Goal: Task Accomplishment & Management: Complete application form

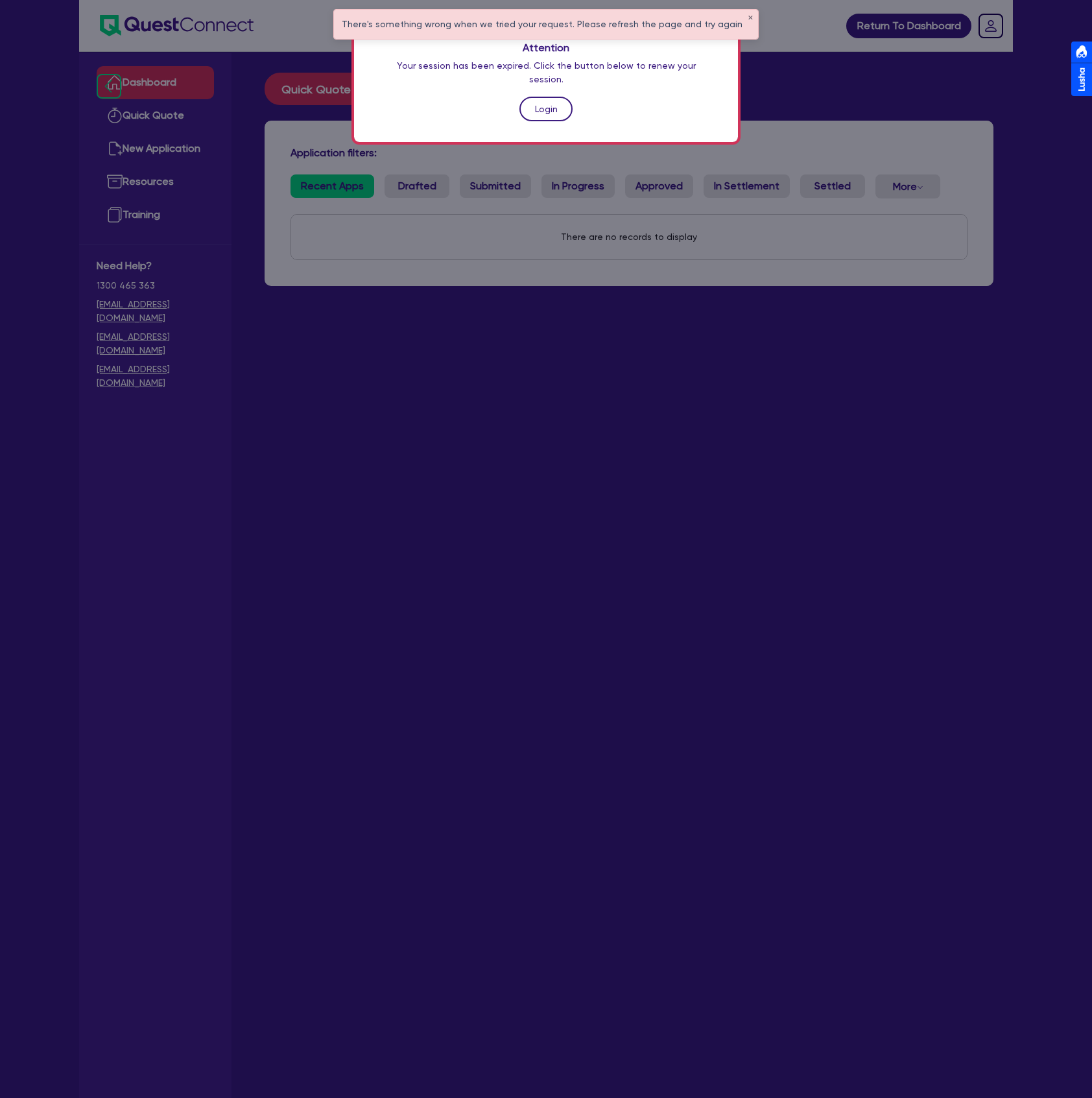
click at [546, 97] on link "Login" at bounding box center [546, 109] width 54 height 25
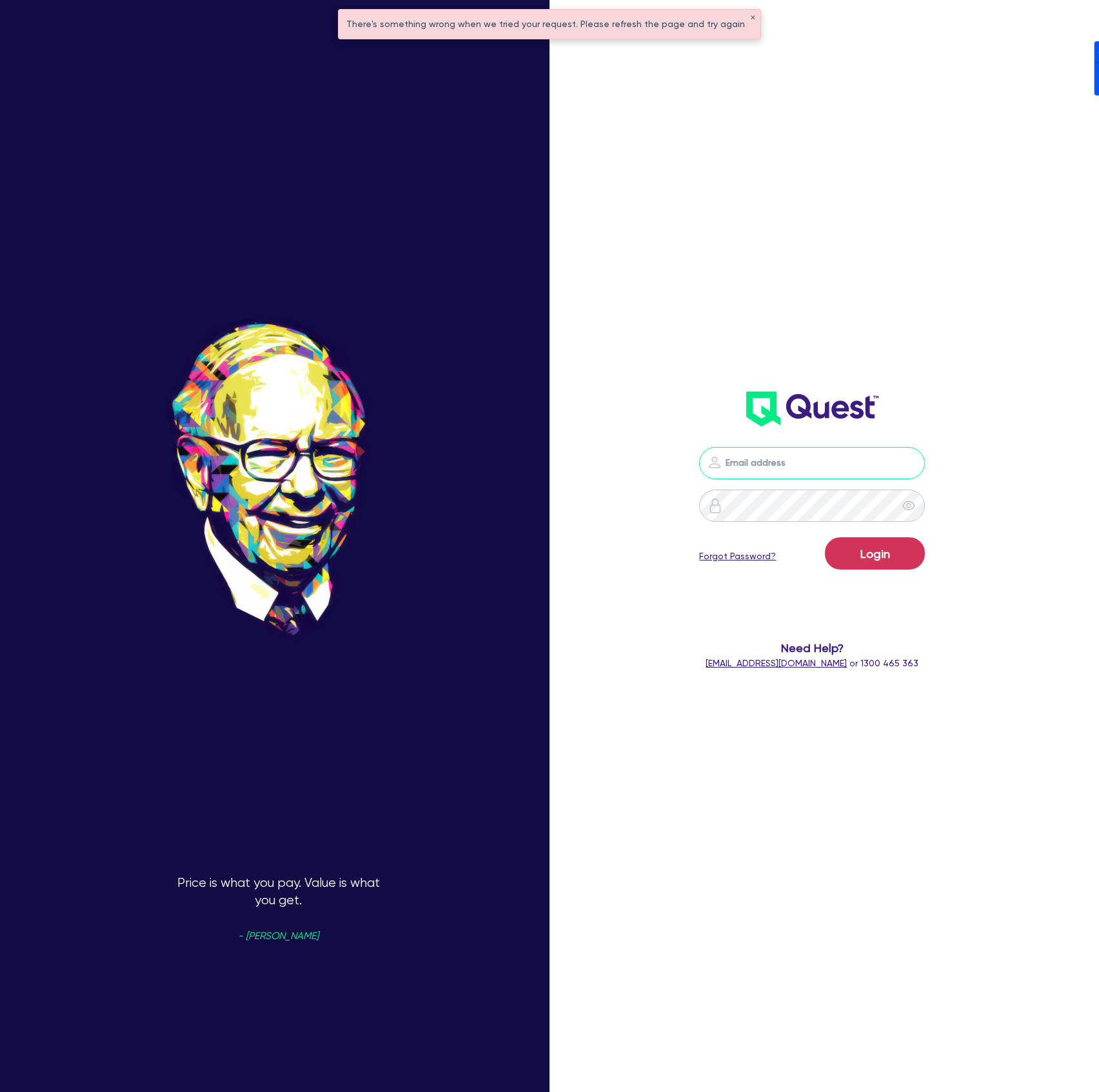
click at [820, 458] on input "email" at bounding box center [812, 463] width 226 height 33
click at [956, 412] on header at bounding box center [813, 409] width 316 height 52
click at [0, 1091] on nordpass-portal at bounding box center [0, 1092] width 0 height 0
type input "[PERSON_NAME][EMAIL_ADDRESS][DOMAIN_NAME]"
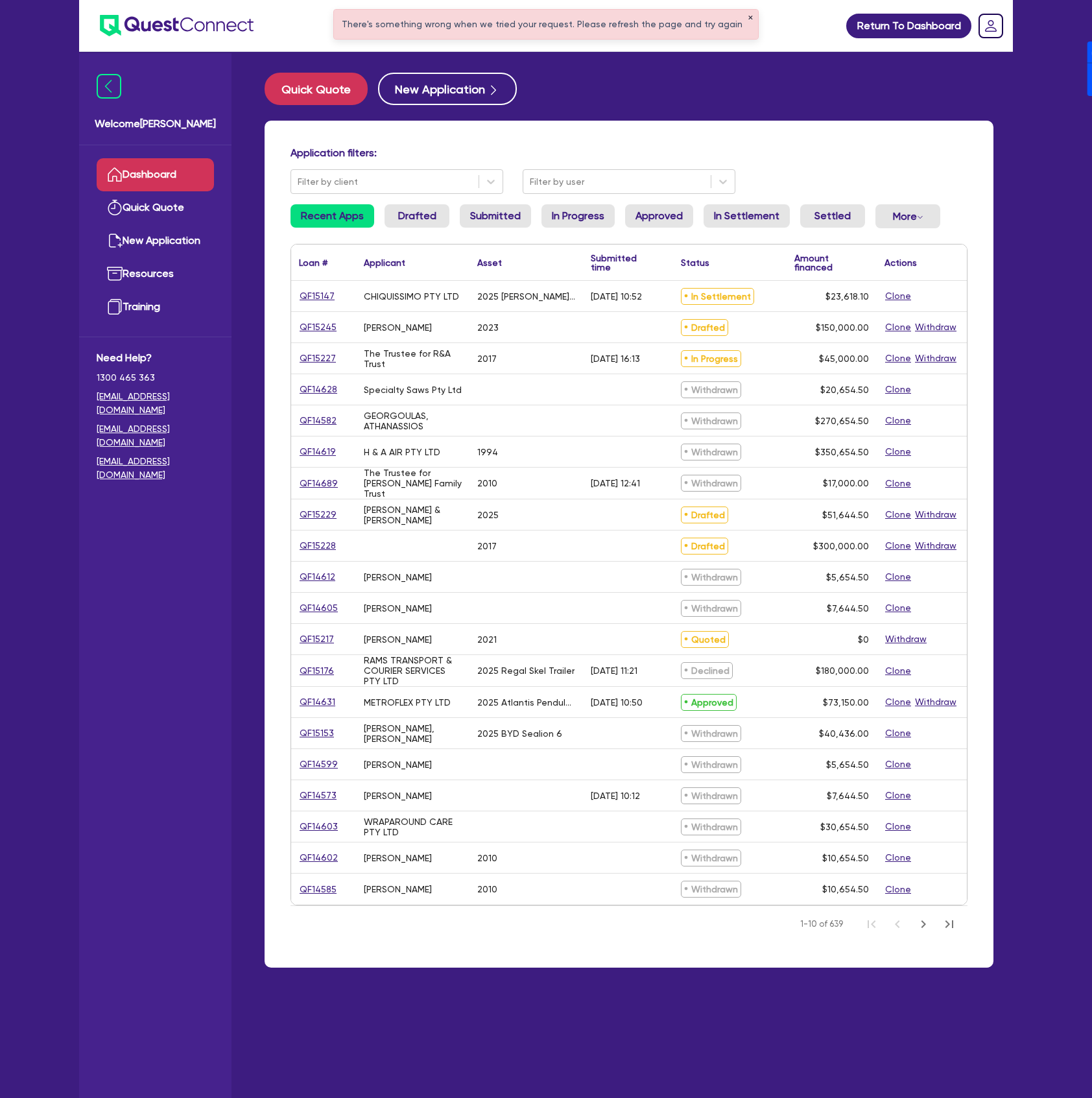
click at [748, 17] on button "✕" at bounding box center [750, 18] width 5 height 7
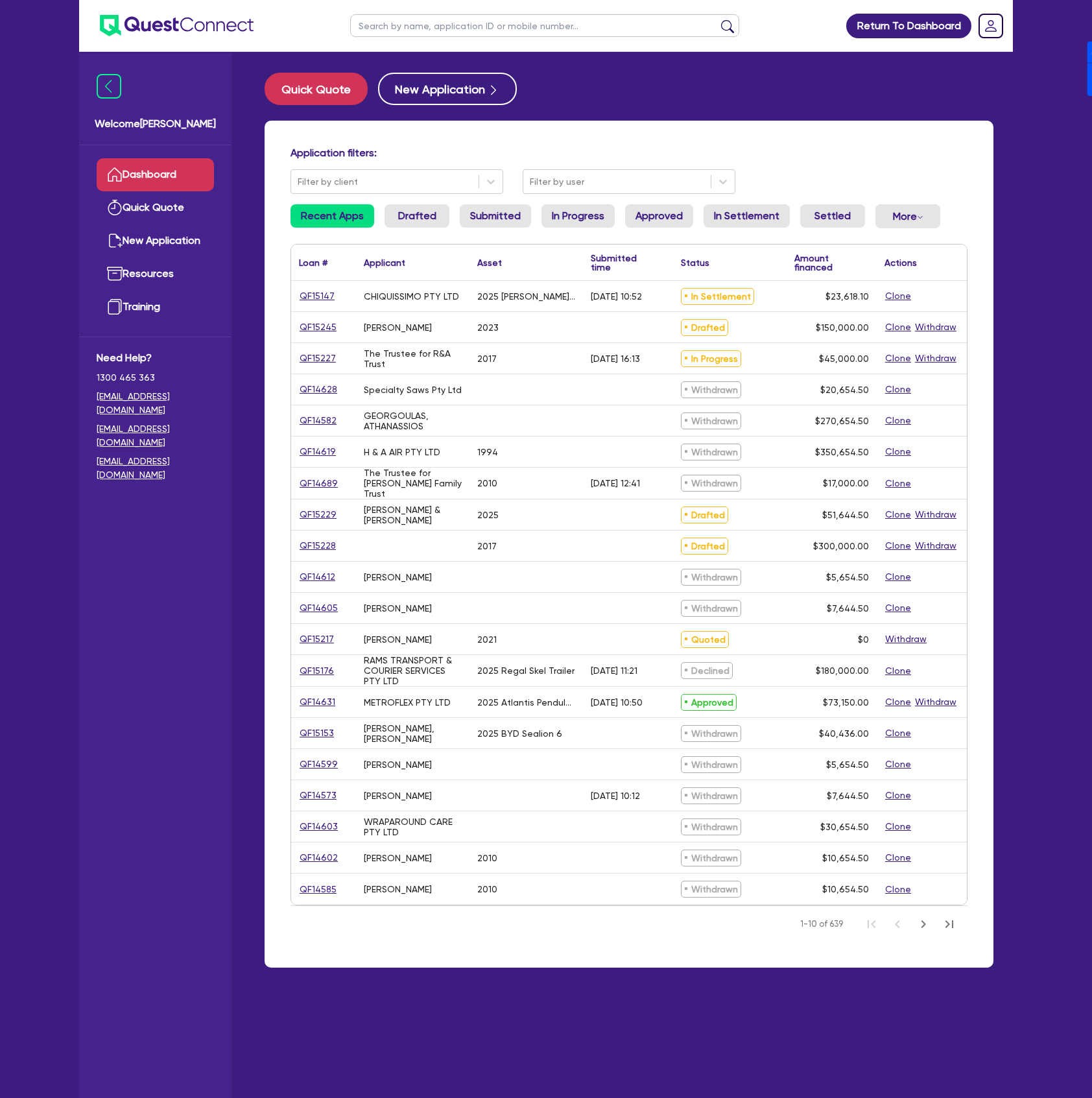
click at [496, 33] on input "text" at bounding box center [545, 26] width 389 height 22
type input "G"
click at [426, 93] on button "New Application" at bounding box center [447, 89] width 139 height 33
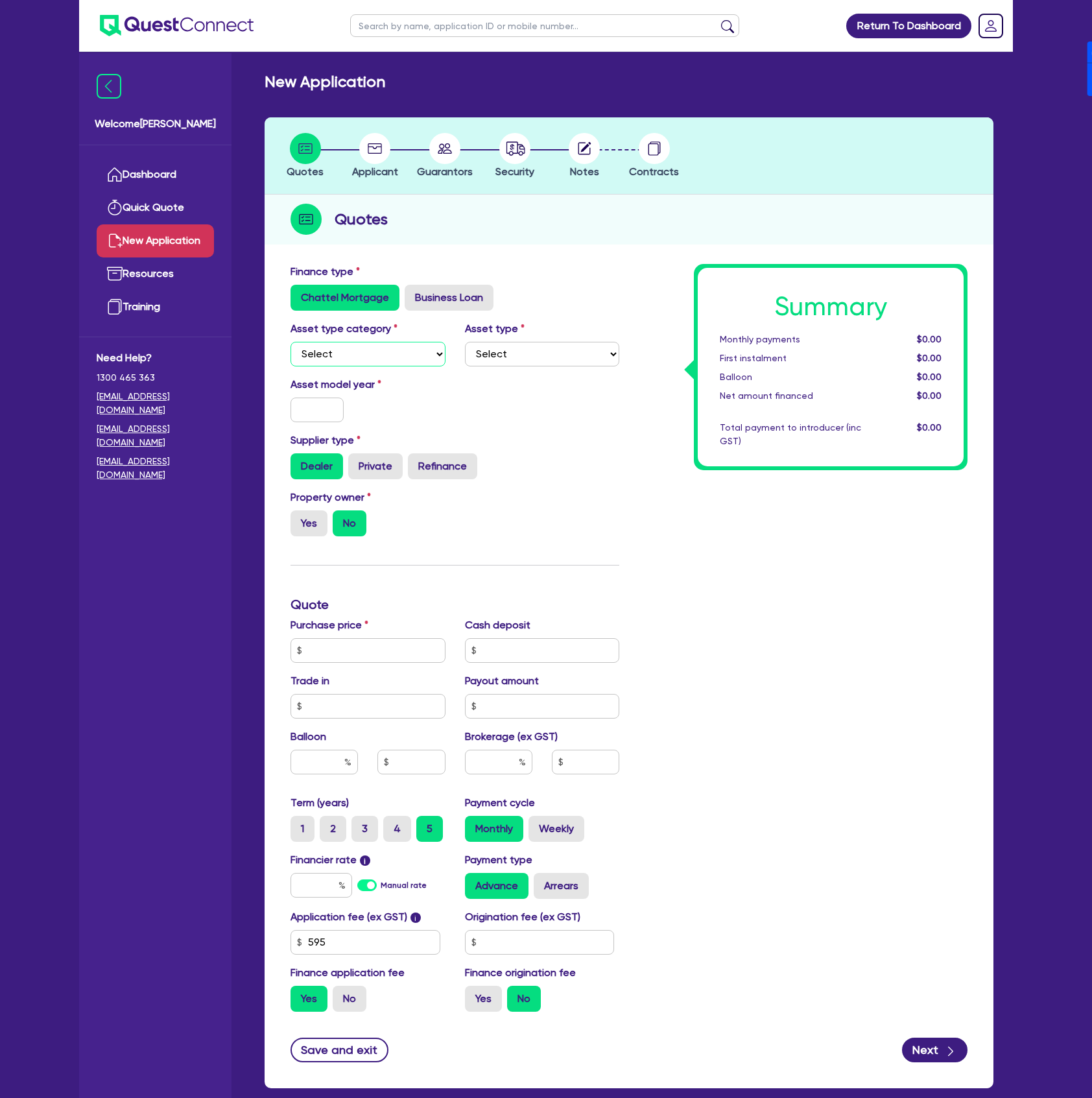
click at [371, 361] on select "Select Cars and light trucks Primary assets Secondary assets Tertiary assets" at bounding box center [367, 354] width 155 height 25
select select "CARS_AND_LIGHT_TRUCKS"
click at [291, 342] on select "Select Cars and light trucks Primary assets Secondary assets Tertiary assets" at bounding box center [367, 354] width 155 height 25
click at [507, 365] on select "Select Passenger vehicles Vans and utes Light trucks up to 4.5 tonne" at bounding box center [542, 354] width 155 height 25
select select "PASSENGER_VEHICLES"
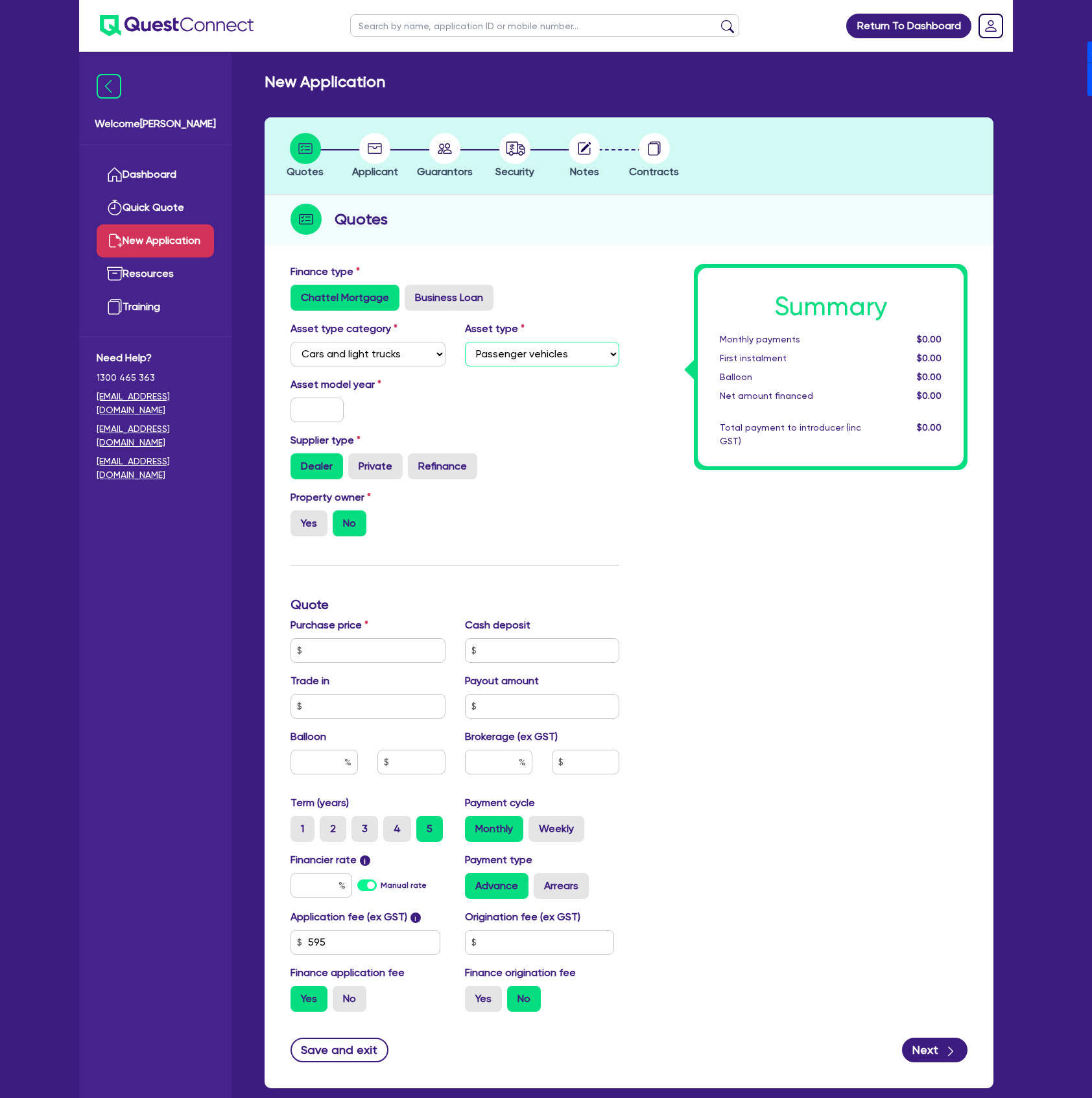
click at [465, 342] on select "Select Passenger vehicles Vans and utes Light trucks up to 4.5 tonne" at bounding box center [542, 354] width 155 height 25
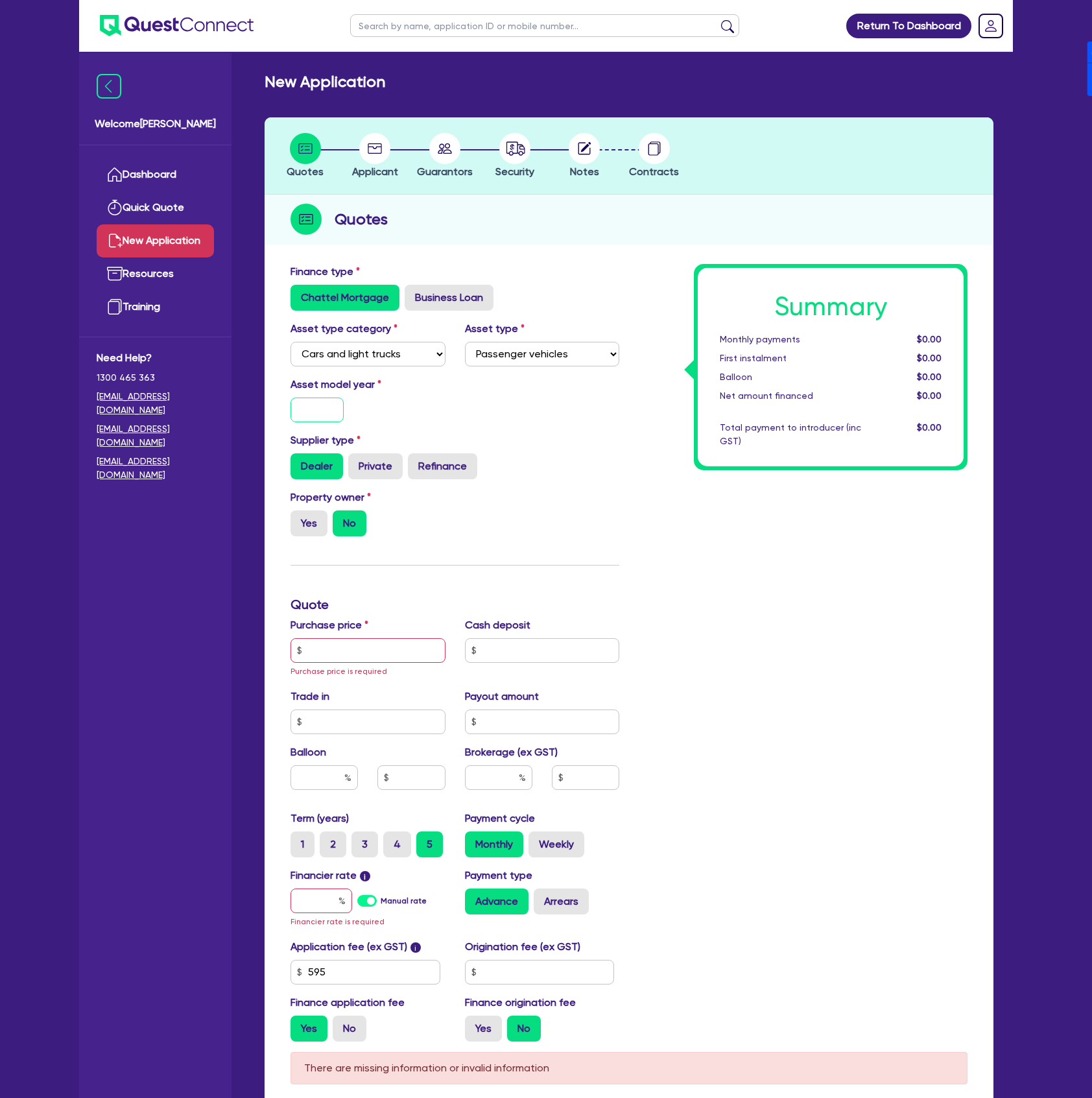
click at [319, 407] on input "text" at bounding box center [317, 410] width 54 height 25
type input "2025"
drag, startPoint x: 301, startPoint y: 525, endPoint x: 342, endPoint y: 558, distance: 52.6
click at [301, 524] on label "Yes" at bounding box center [309, 523] width 37 height 26
click at [299, 519] on input "Yes" at bounding box center [295, 514] width 9 height 9
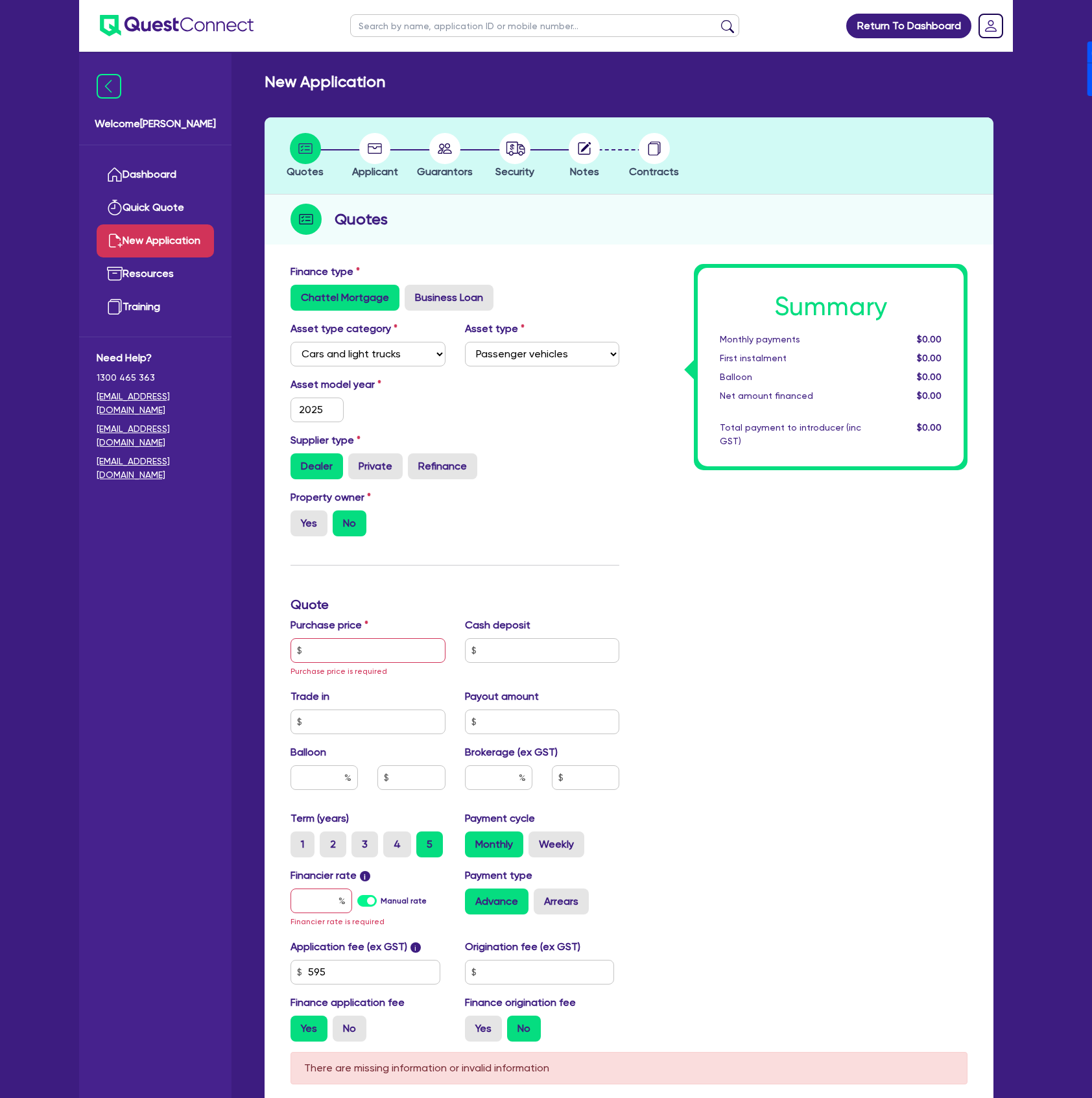
radio input "true"
click at [399, 648] on input "text" at bounding box center [367, 650] width 155 height 25
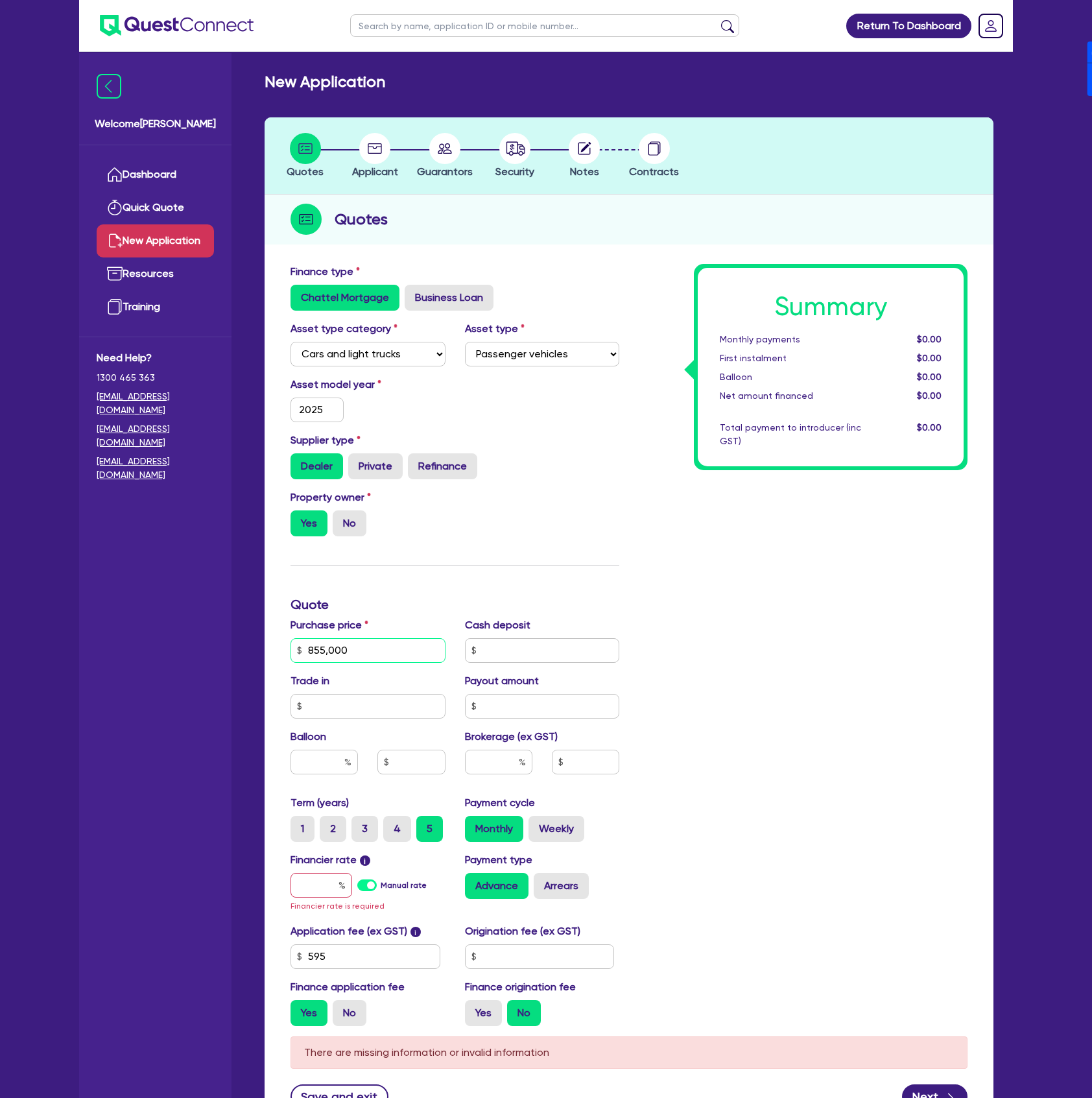
type input "855,000"
click at [483, 754] on input "text" at bounding box center [499, 762] width 67 height 25
type input "2"
click at [826, 722] on div "Summary Monthly payments $0.00 First instalment $0.00 Balloon $0.00 Net amount …" at bounding box center [803, 649] width 348 height 772
click at [380, 884] on label "Manual rate" at bounding box center [403, 885] width 46 height 12
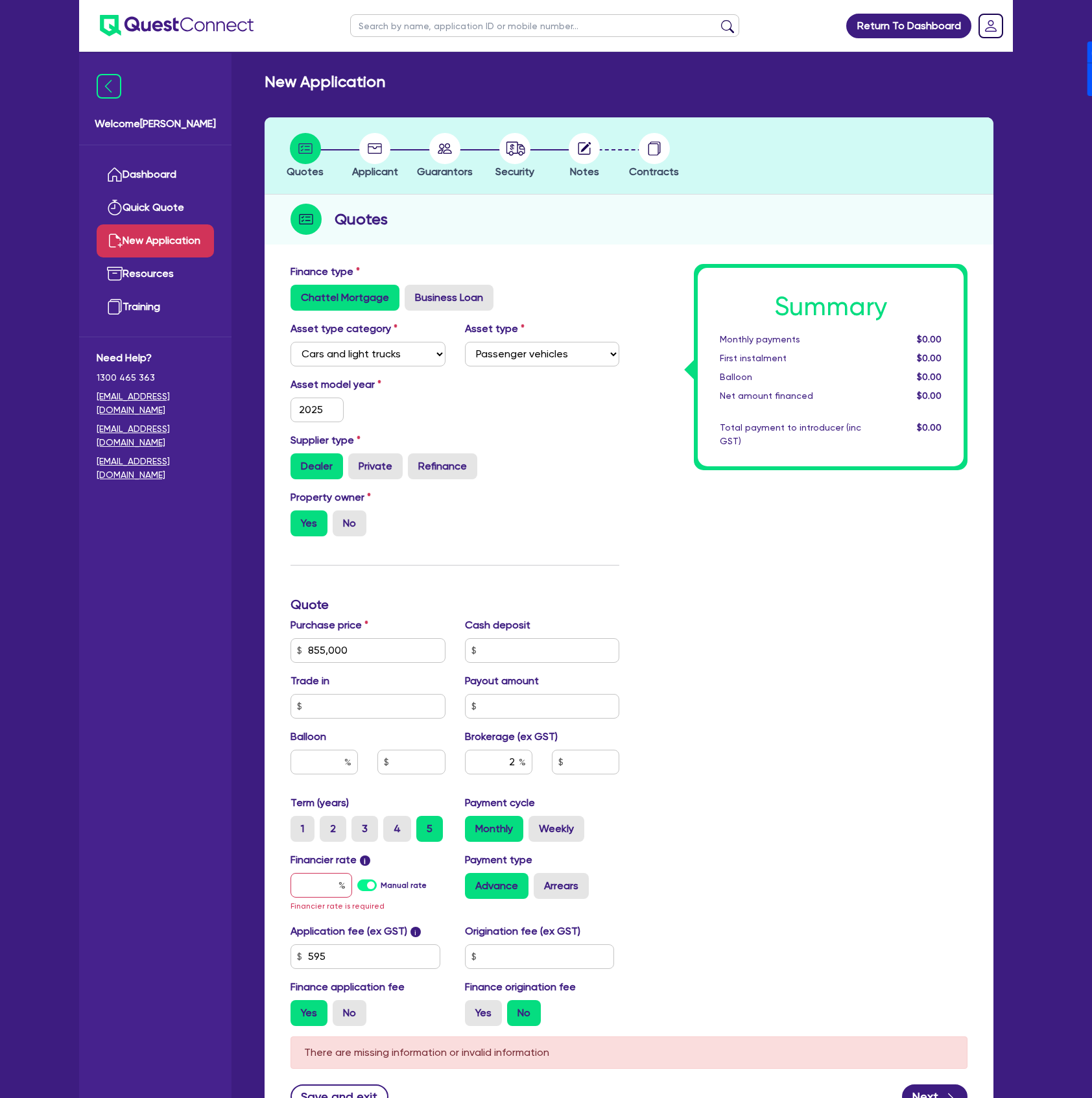
click at [0, 0] on input "Manual rate" at bounding box center [0, 0] width 0 height 0
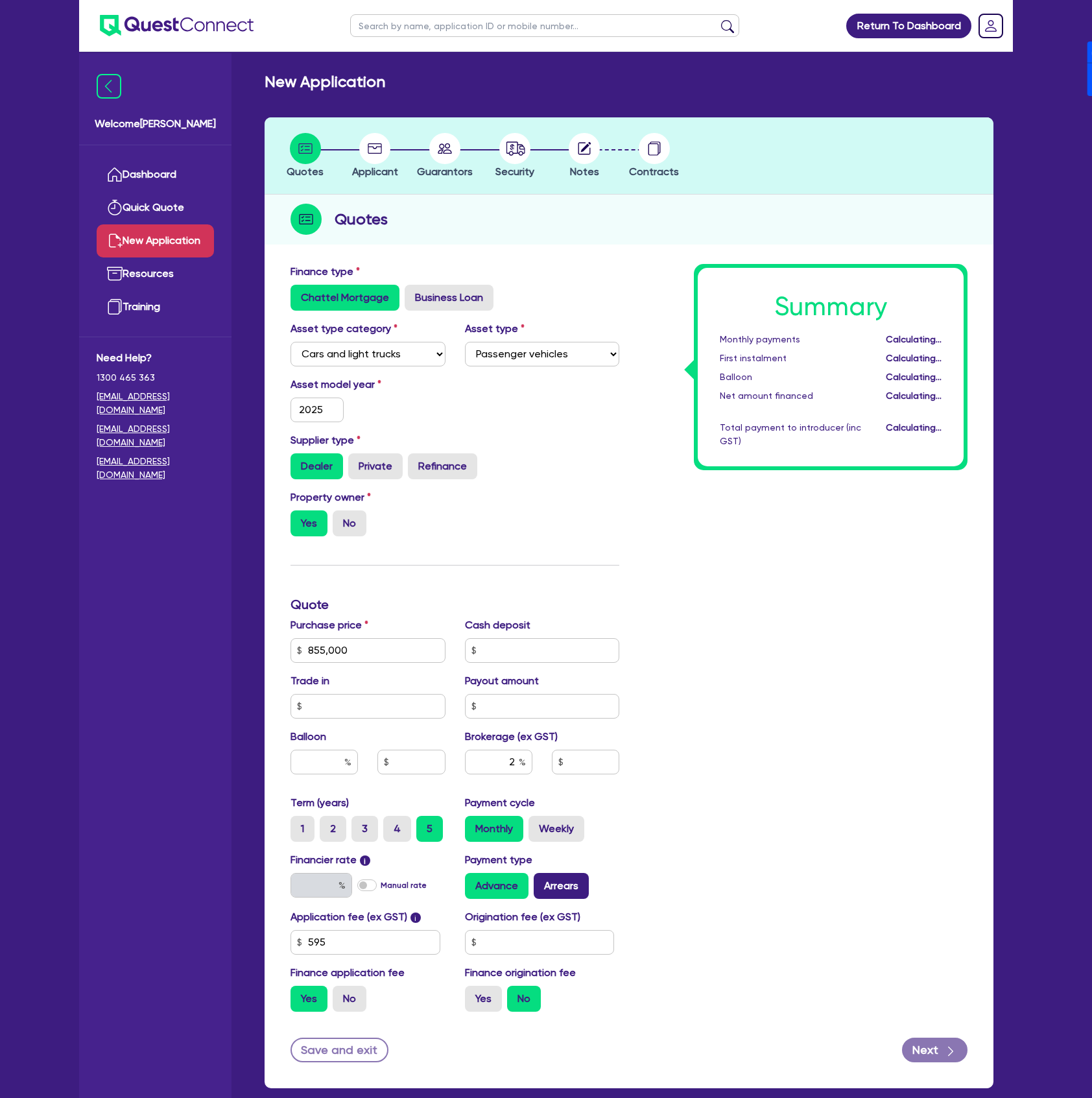
type input "17,113.09"
type input "17"
click at [553, 882] on label "Arrears" at bounding box center [561, 886] width 55 height 26
click at [542, 882] on input "Arrears" at bounding box center [538, 878] width 9 height 9
radio input "true"
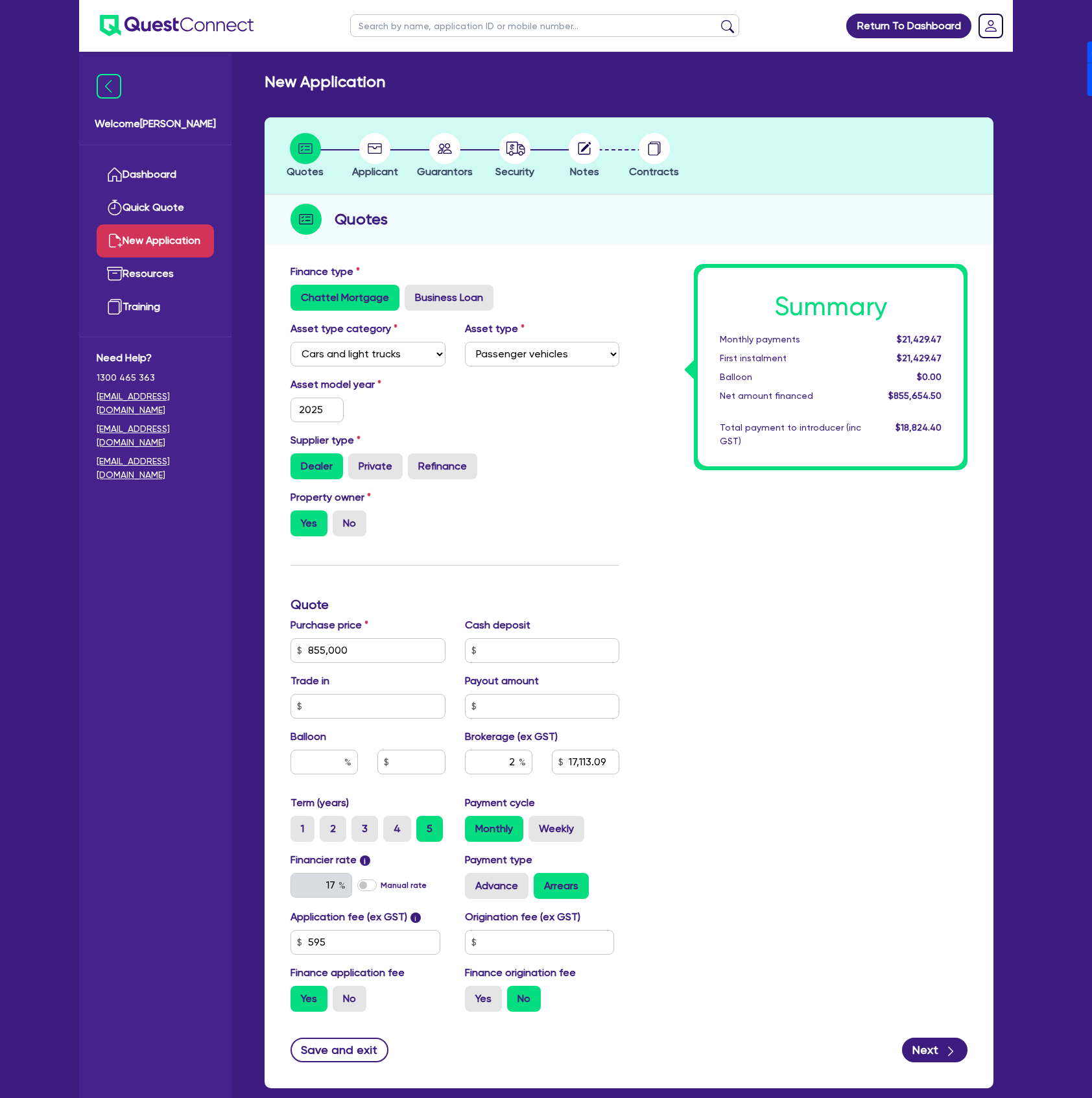
type input "17,113.09"
click at [546, 934] on input "text" at bounding box center [540, 942] width 150 height 25
type input "900"
click at [718, 830] on div "Summary Monthly payments $21,733.06 First instalment $21,733.06 Balloon $0.00 N…" at bounding box center [803, 642] width 348 height 758
click at [941, 1057] on button "Next" at bounding box center [936, 1050] width 66 height 25
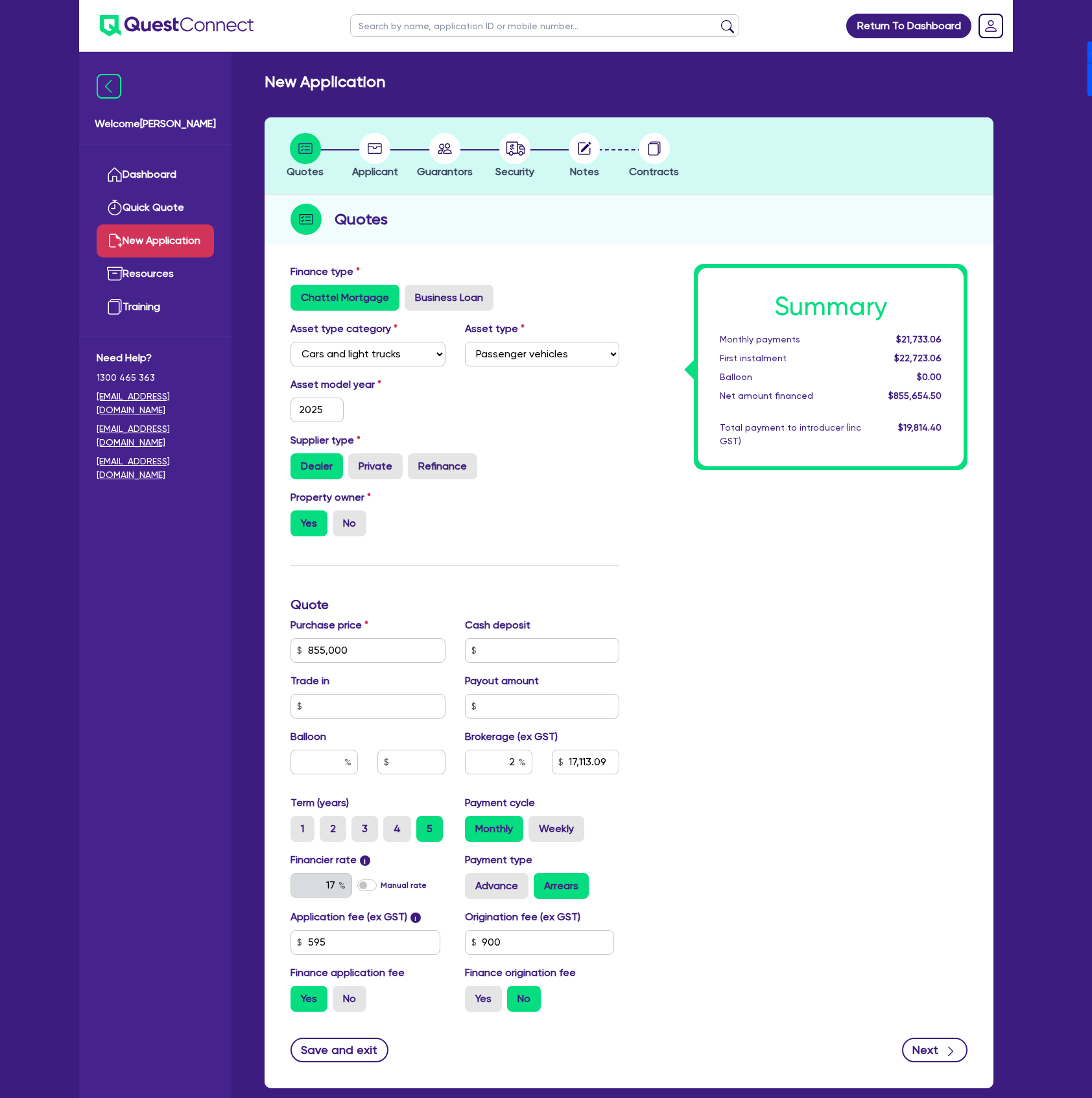
type input "17,113.09"
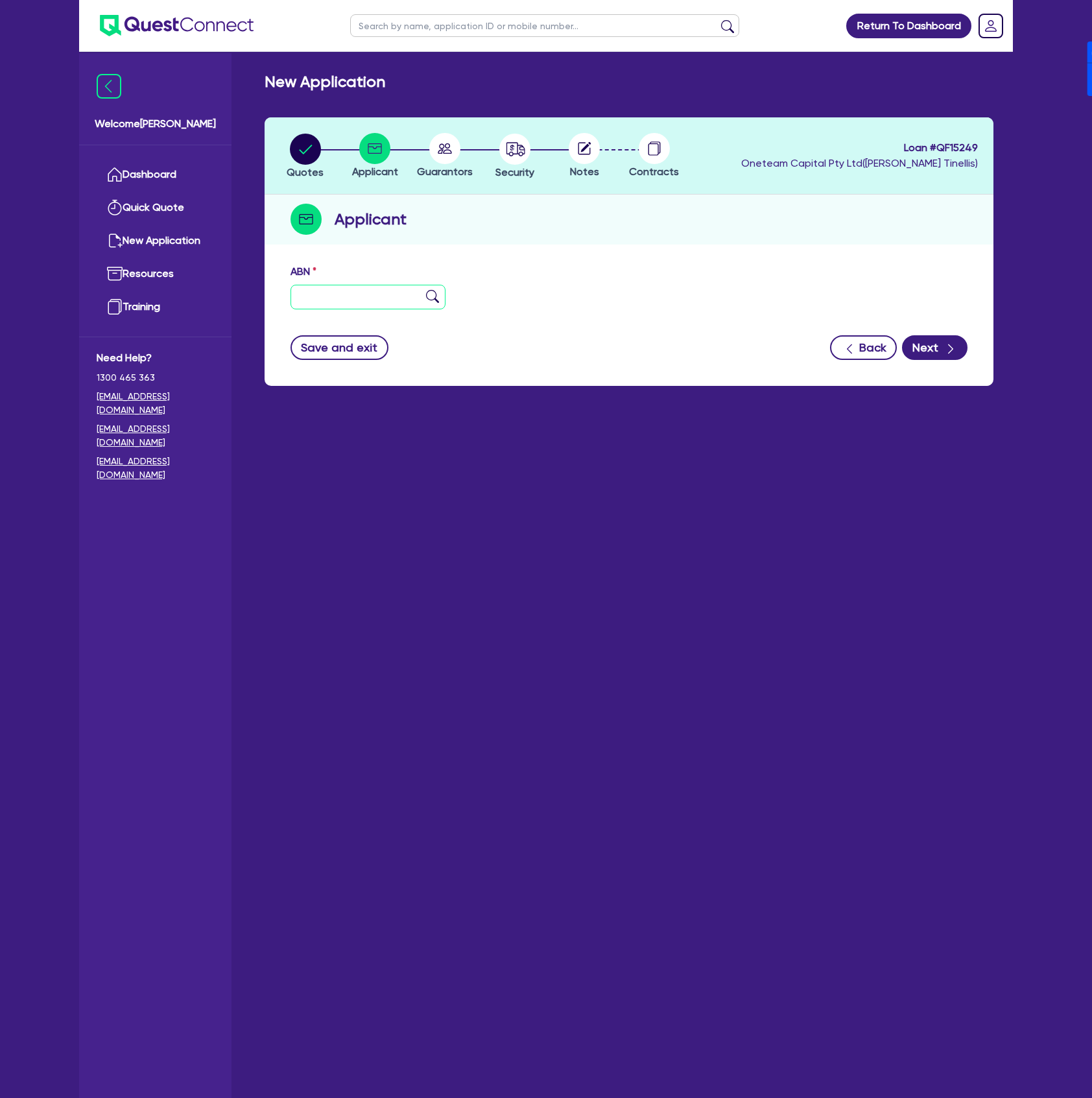
click at [343, 304] on input "text" at bounding box center [367, 297] width 155 height 25
type input "11 111 111 111"
click at [930, 350] on button "Next" at bounding box center [936, 348] width 66 height 25
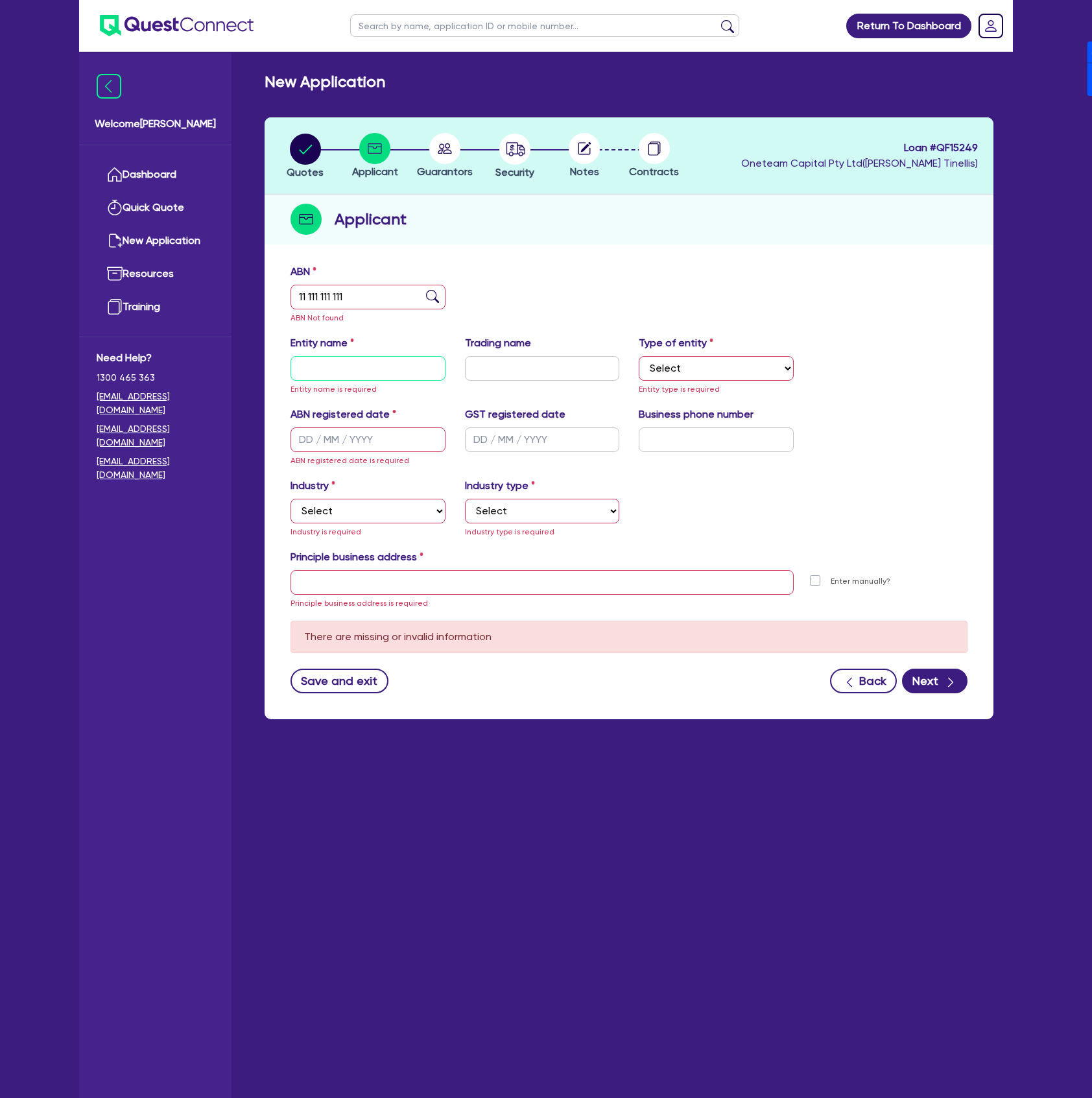
click at [370, 361] on input "text" at bounding box center [367, 368] width 155 height 25
type input "[PERSON_NAME]"
select select "SOLE_TRADER"
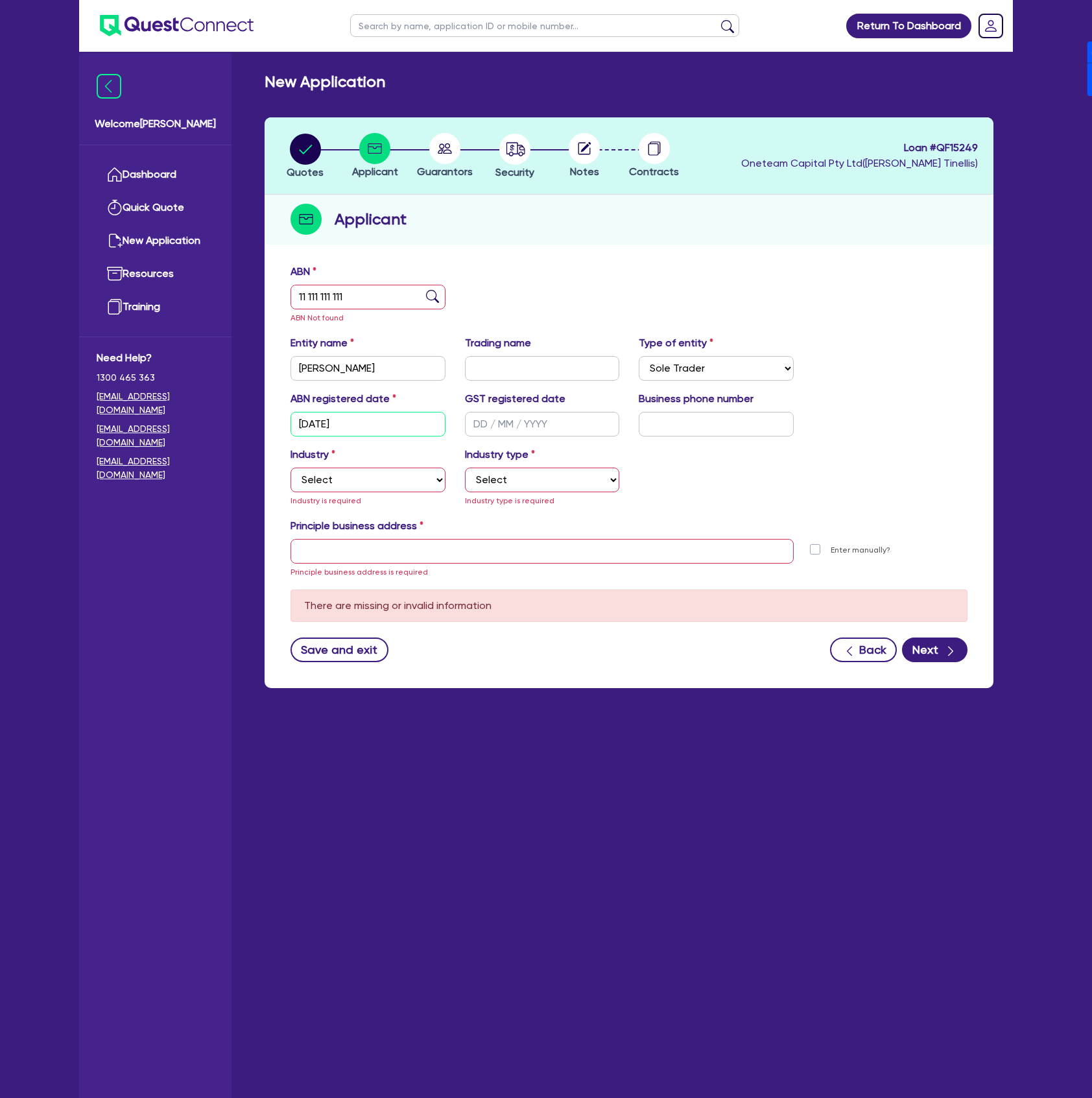
type input "[DATE]"
type input "04 5035 5483"
type input "[GEOGRAPHIC_DATA]"
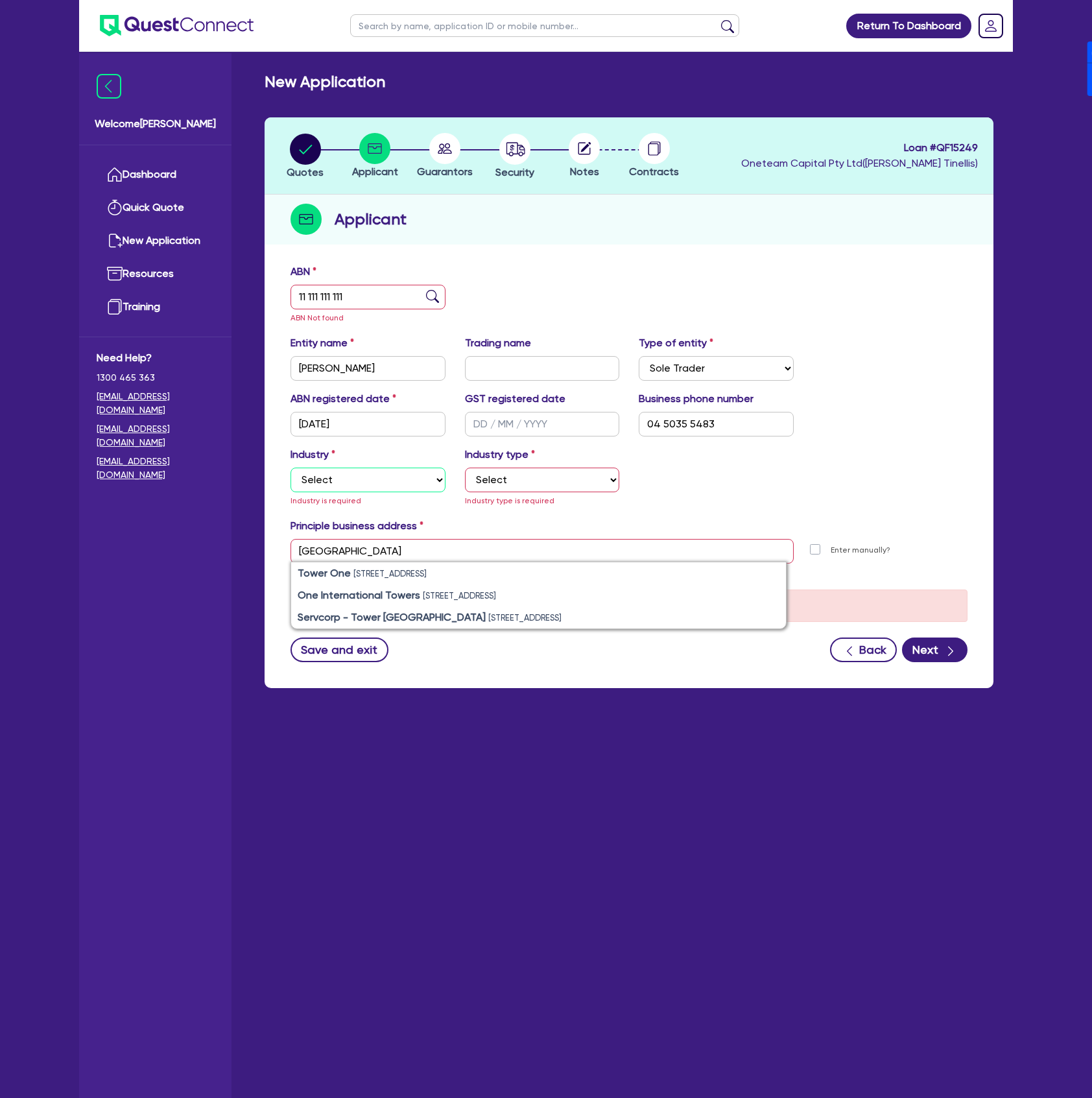
click at [348, 482] on select "Select Accomodation & Food Services Administrative & Support Services Agricultu…" at bounding box center [367, 480] width 155 height 25
select select "HEALTH_BEAUTY"
click at [291, 468] on select "Select Accomodation & Food Services Administrative & Support Services Agricultu…" at bounding box center [367, 480] width 155 height 25
click at [496, 482] on select "Select [MEDICAL_DATA], [MEDICAL_DATA] Services Cosmetics Supplies Day Spas, Hea…" at bounding box center [542, 480] width 155 height 25
select select "SPECIALIST_MEDICAL_SERVICES"
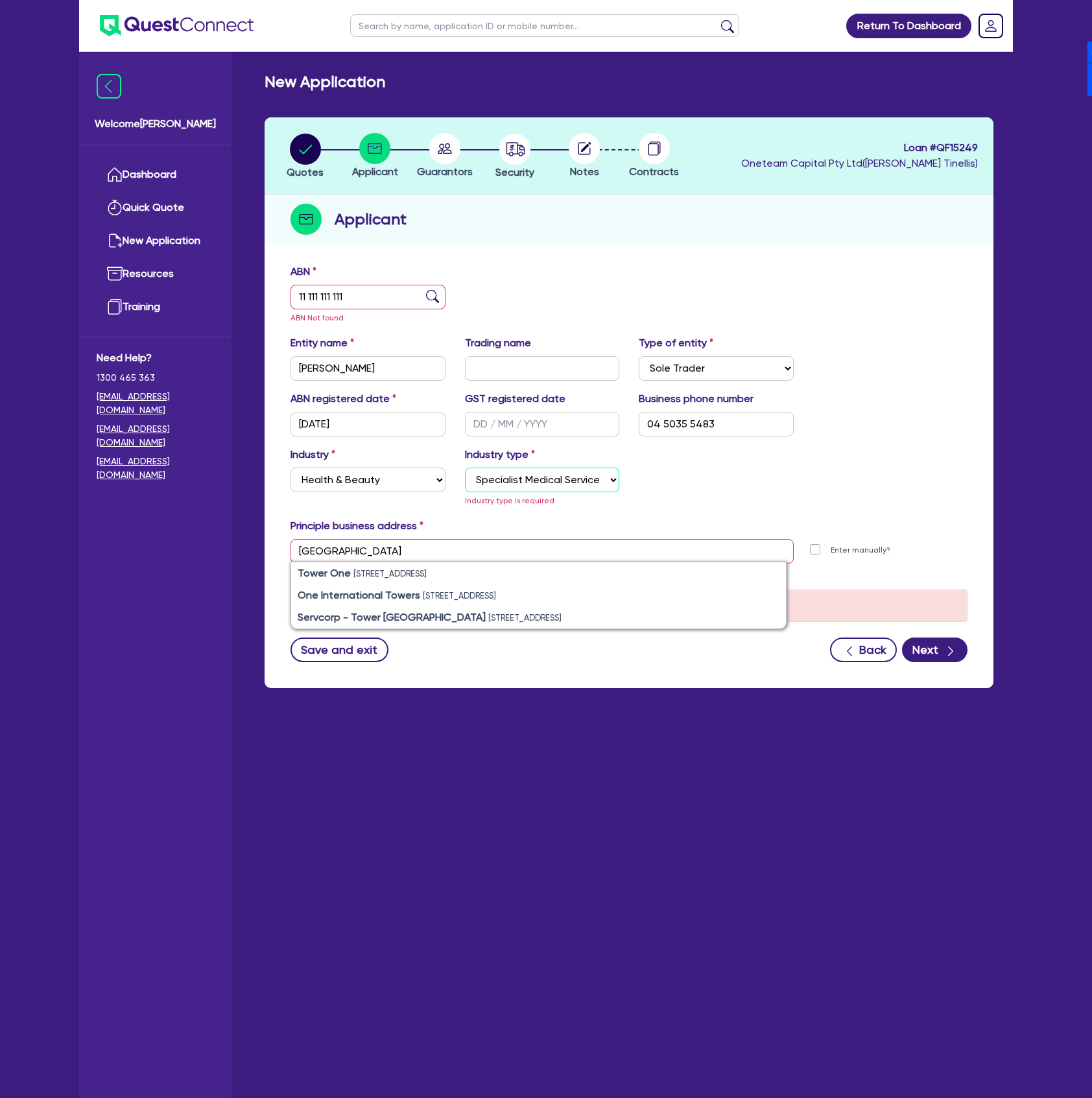
click at [465, 468] on select "Select [MEDICAL_DATA], [MEDICAL_DATA] Services Cosmetics Supplies Day Spas, Hea…" at bounding box center [542, 480] width 155 height 25
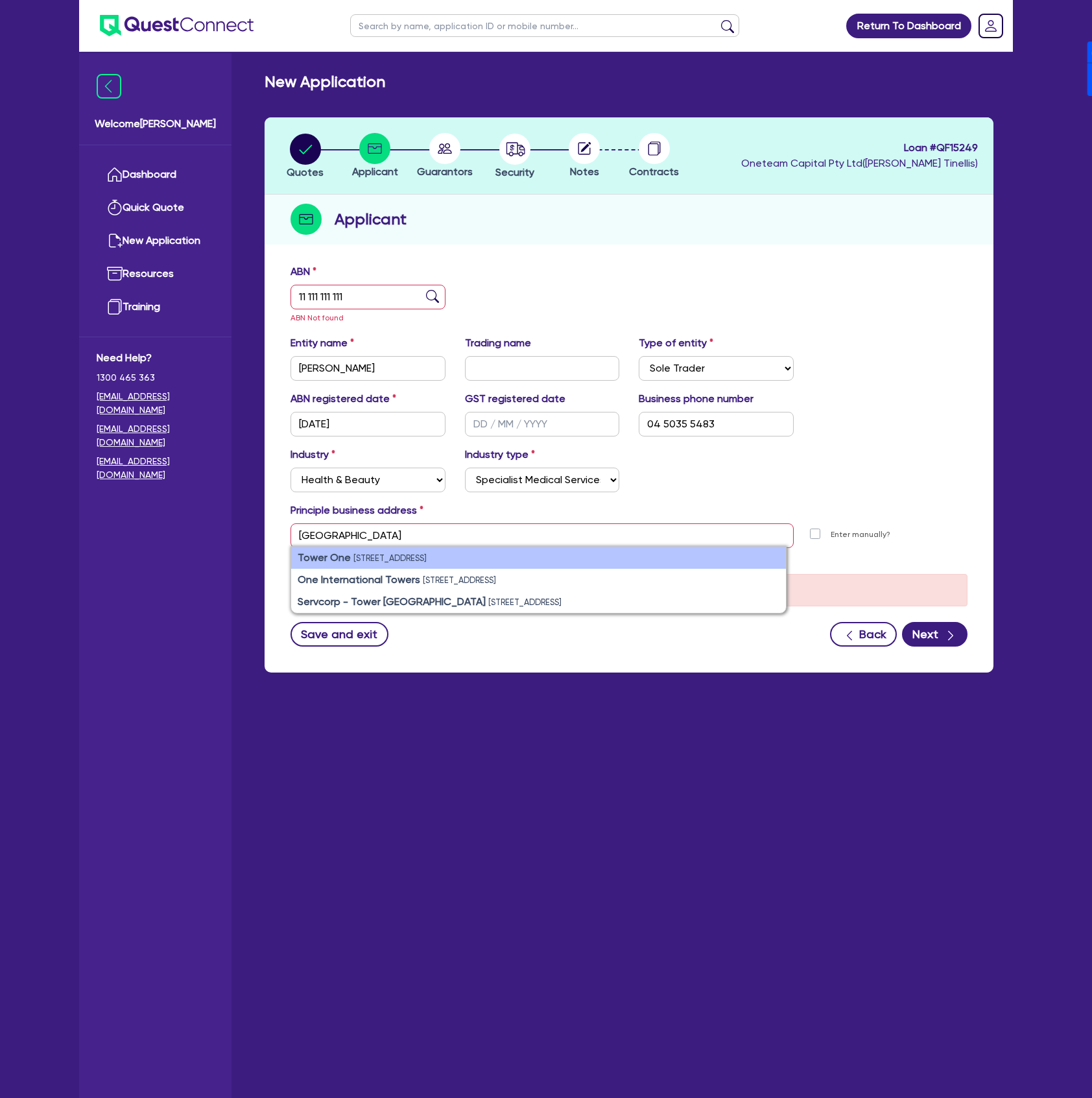
click at [393, 561] on small "[STREET_ADDRESS]" at bounding box center [390, 558] width 73 height 10
type input "[STREET_ADDRESS]"
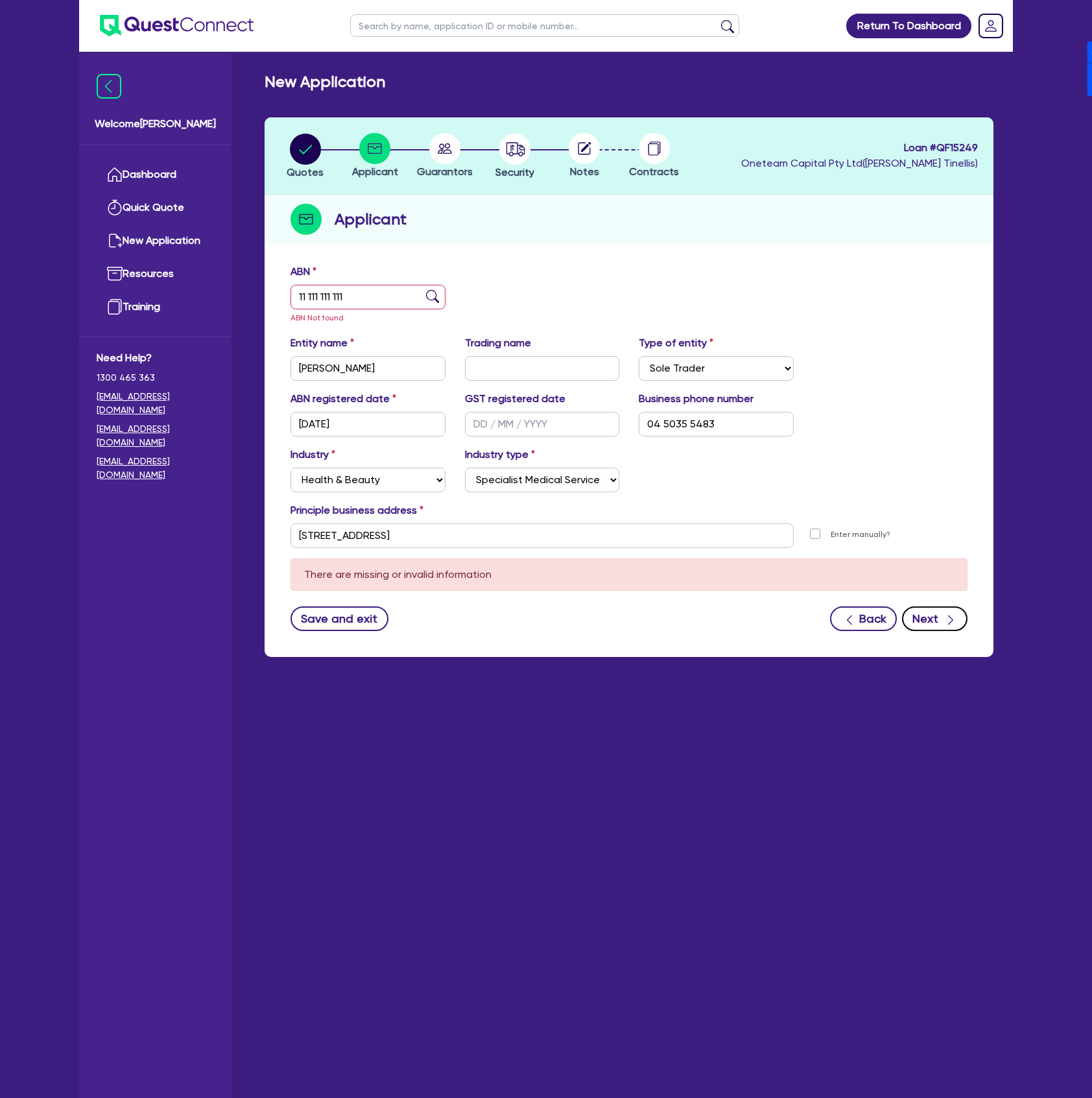
click at [954, 610] on button "Next" at bounding box center [936, 618] width 66 height 25
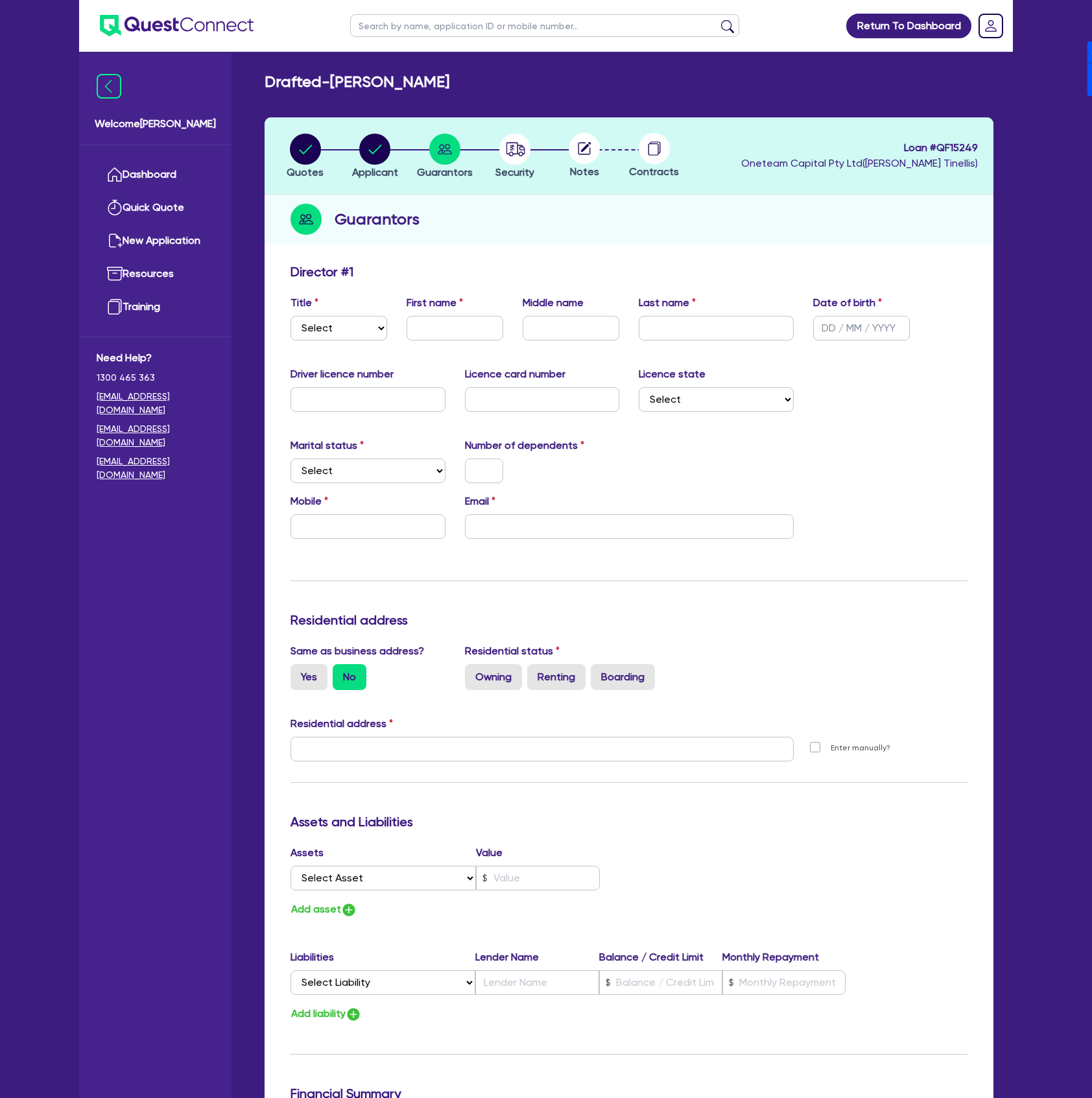
click at [354, 341] on div "Title Select Mr Mrs Ms Miss Dr First name Middle name Last name Date of birth" at bounding box center [629, 322] width 697 height 56
click at [349, 336] on select "Select Mr Mrs Ms Miss Dr" at bounding box center [339, 328] width 97 height 25
select select "MR"
click at [291, 316] on select "Select Mr Mrs Ms Miss Dr" at bounding box center [339, 328] width 97 height 25
click at [415, 323] on input "text" at bounding box center [455, 328] width 97 height 25
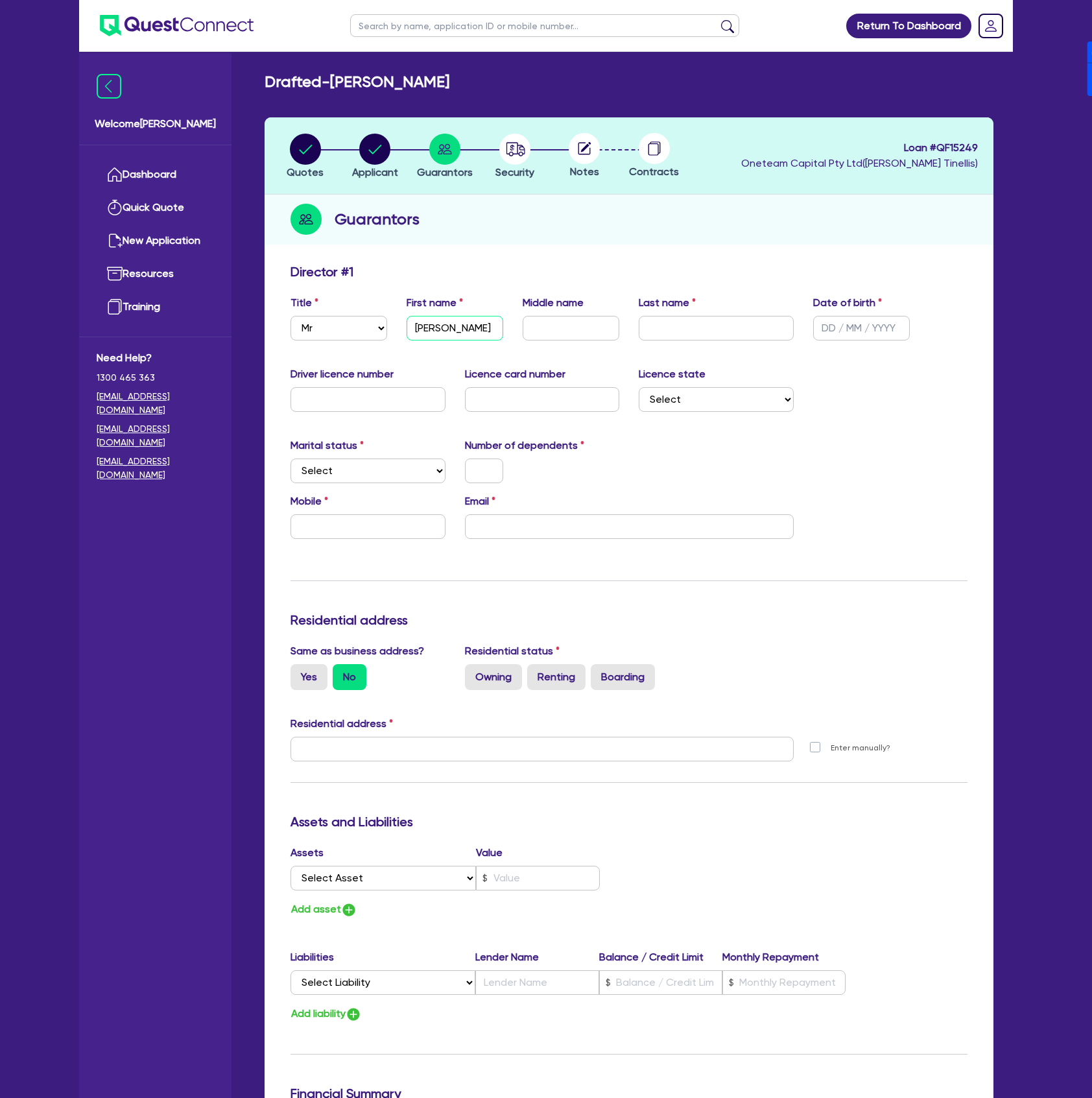
type input "[PERSON_NAME]"
type input "E"
type input "[PERSON_NAME]"
type input "[DATE]"
select select "[GEOGRAPHIC_DATA]"
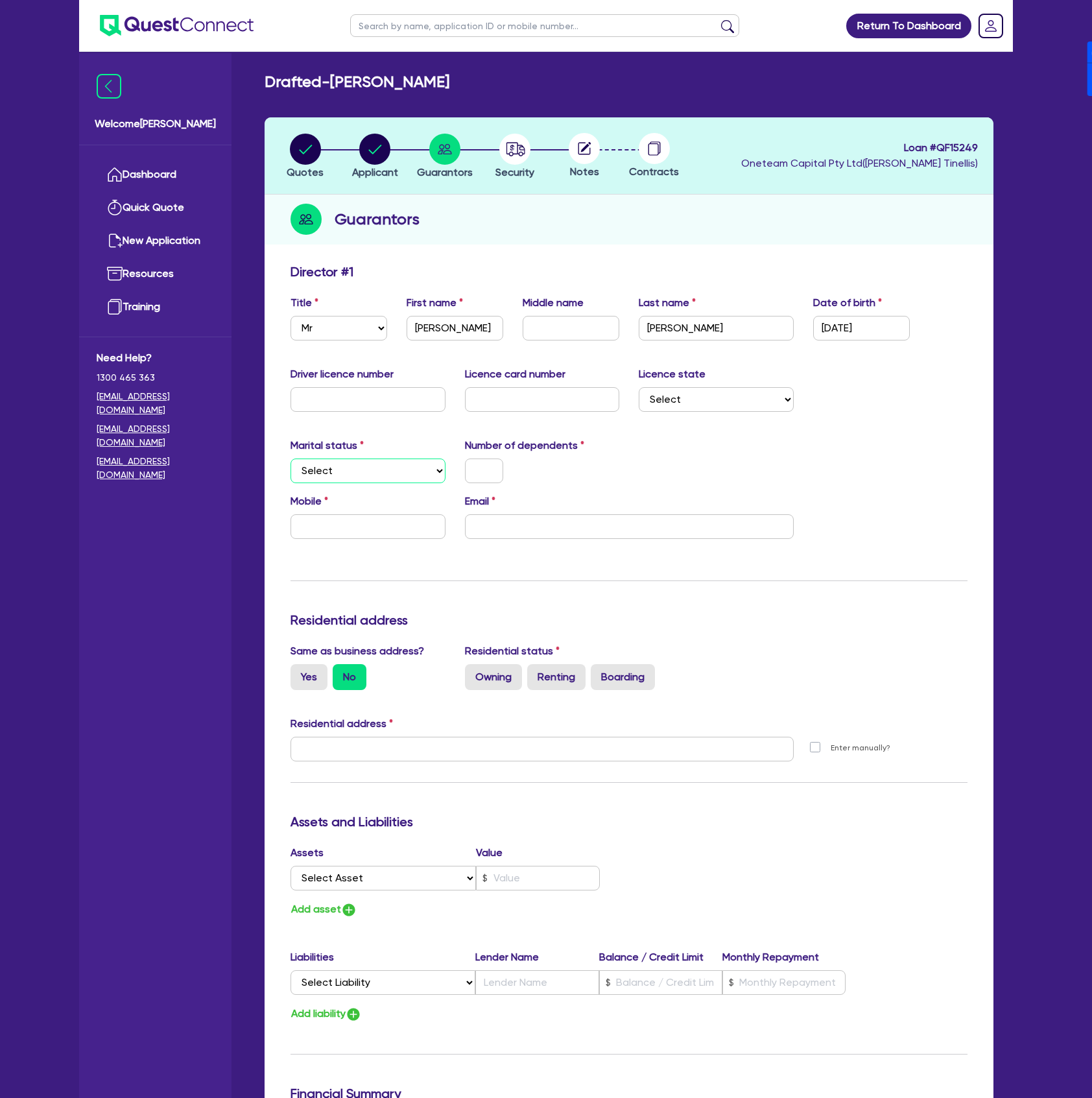
select select "SINGLE"
click at [375, 531] on input "text" at bounding box center [367, 527] width 155 height 25
click at [623, 526] on input "email" at bounding box center [629, 527] width 329 height 25
paste input "[PERSON_NAME][EMAIL_ADDRESS][PERSON_NAME][DOMAIN_NAME]"
type input "0488 771 119"
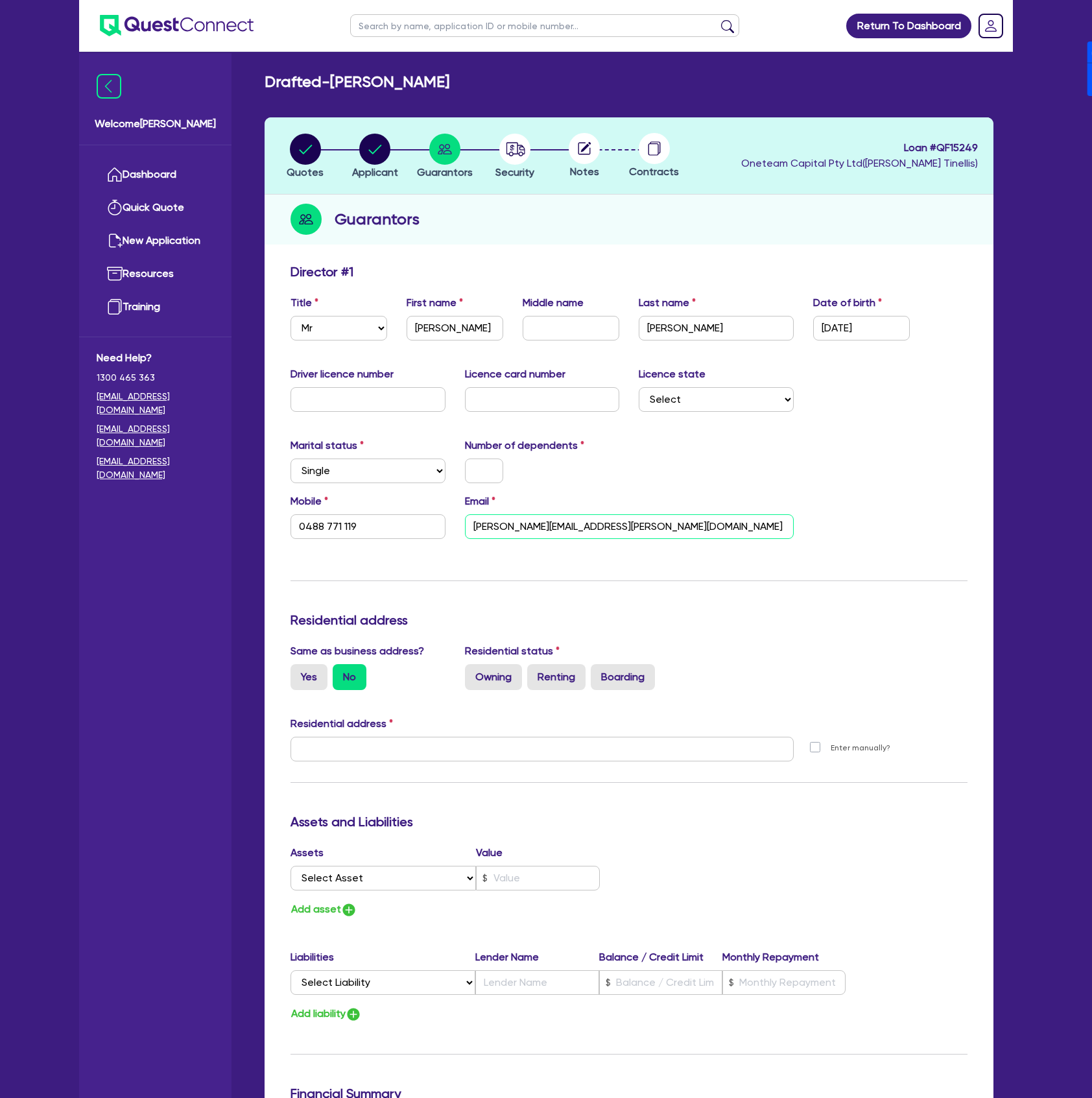
type input "[PERSON_NAME][EMAIL_ADDRESS][PERSON_NAME][DOMAIN_NAME]"
click at [646, 465] on div "Marital status Select [DEMOGRAPHIC_DATA] Married De Facto / Partner Number of d…" at bounding box center [629, 465] width 697 height 56
click at [306, 663] on div "Same as business address? Yes No" at bounding box center [368, 667] width 175 height 47
click at [303, 673] on label "Yes" at bounding box center [309, 677] width 37 height 26
click at [299, 673] on input "Yes" at bounding box center [295, 668] width 9 height 9
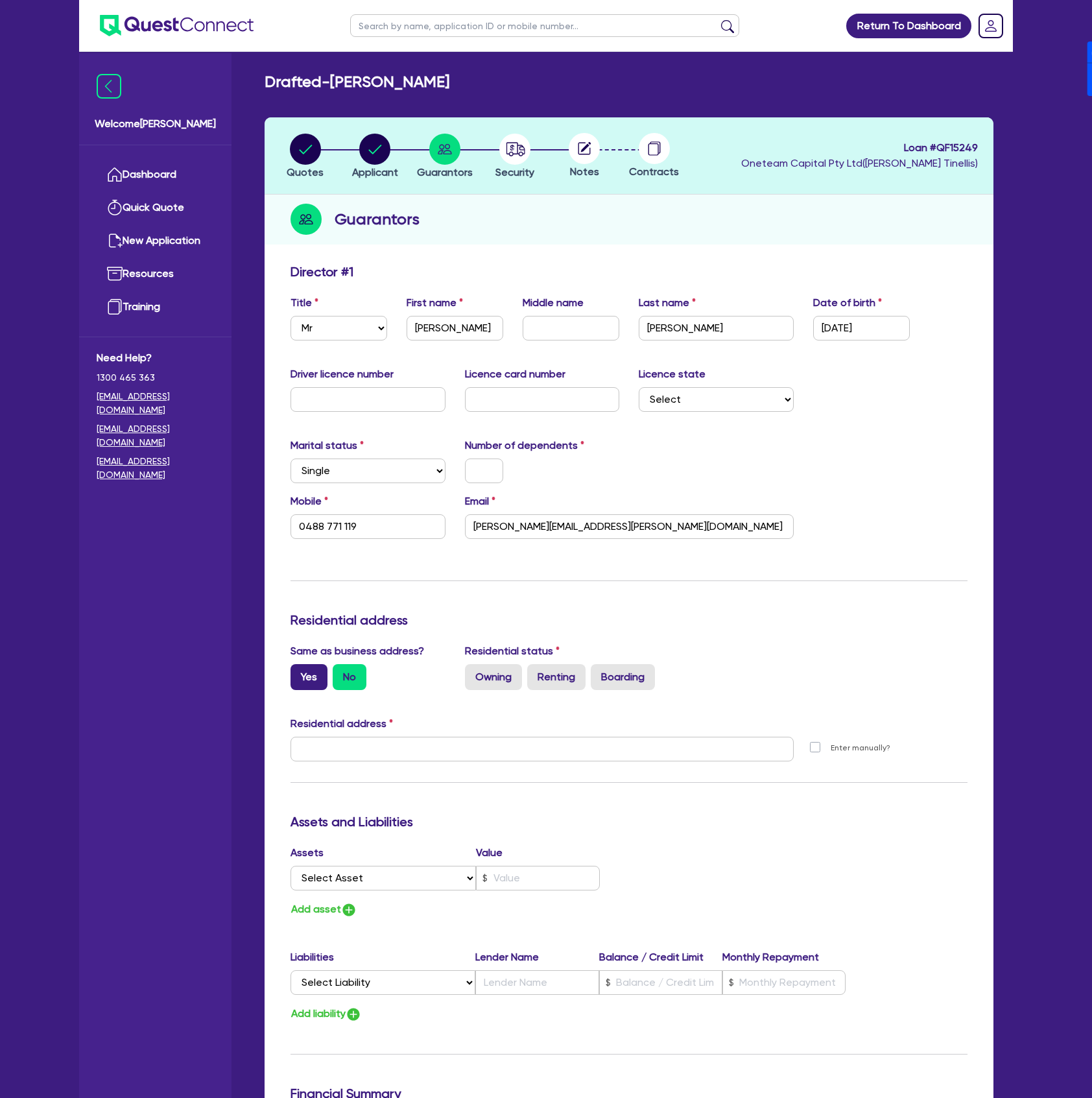
radio input "true"
type input "0488 771 119"
type input "[STREET_ADDRESS]"
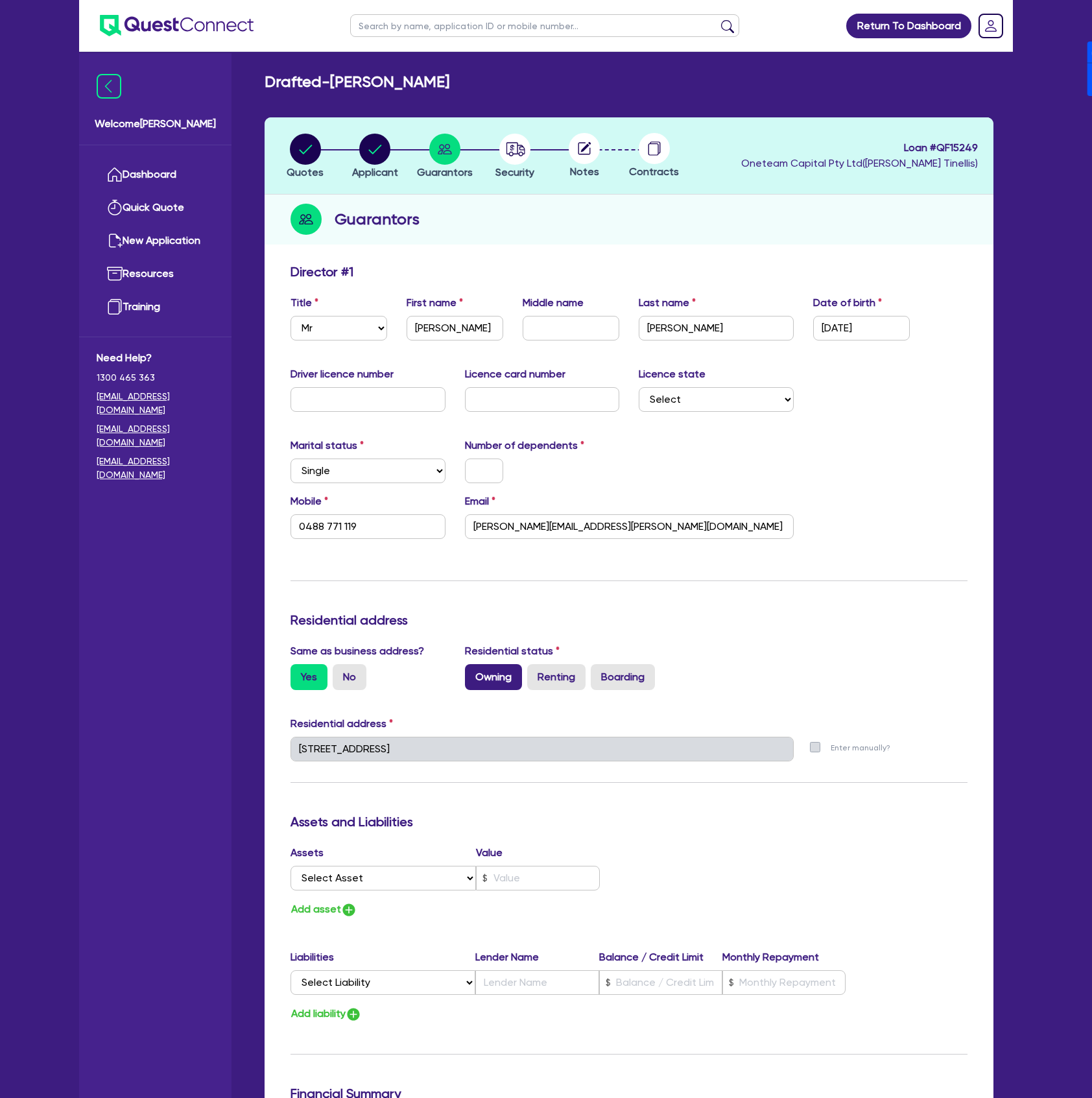
click at [476, 673] on label "Owning" at bounding box center [494, 677] width 57 height 26
click at [474, 673] on input "Owning" at bounding box center [469, 668] width 9 height 9
radio input "true"
type input "0488 771 119"
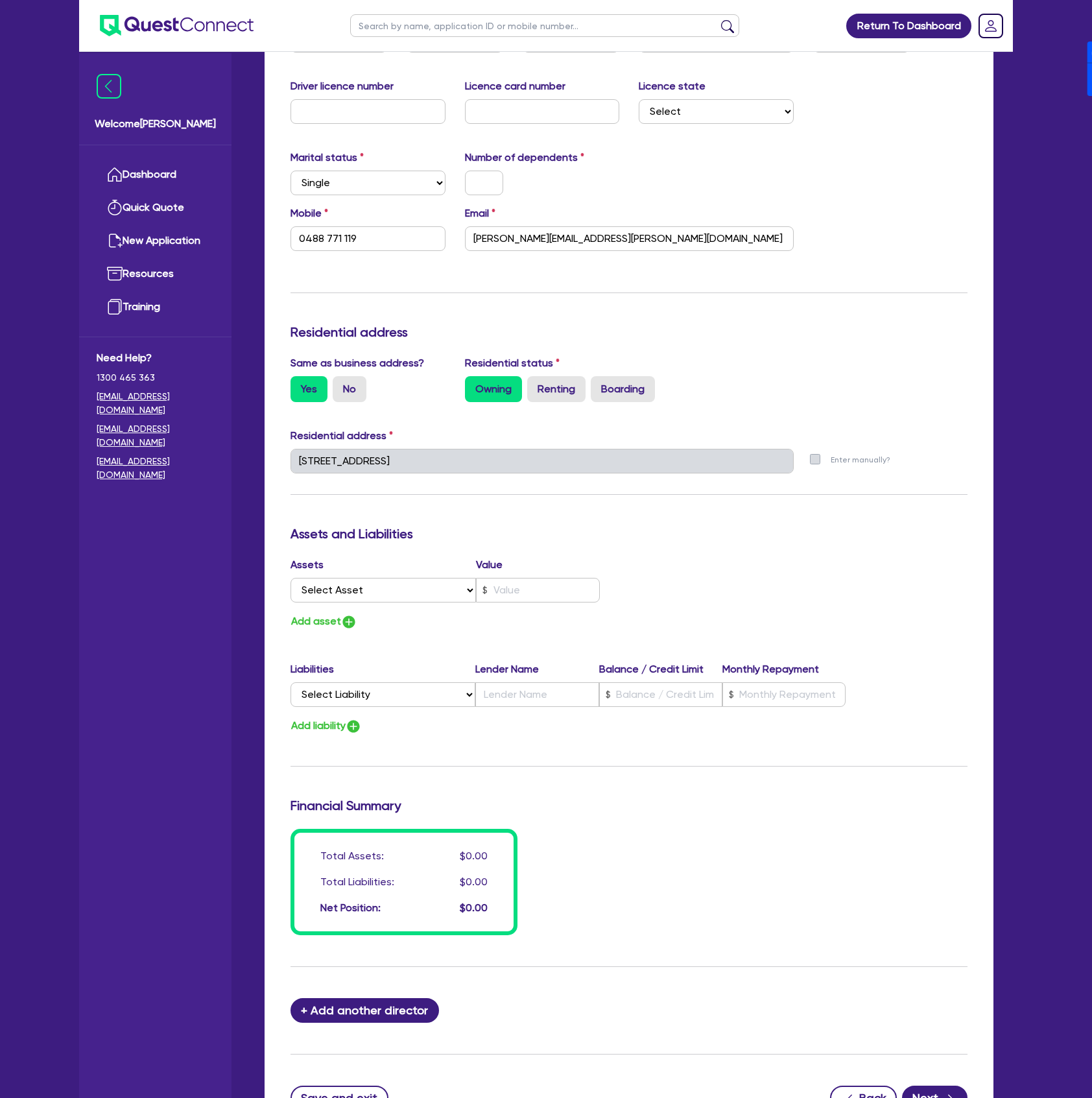
scroll to position [406, 0]
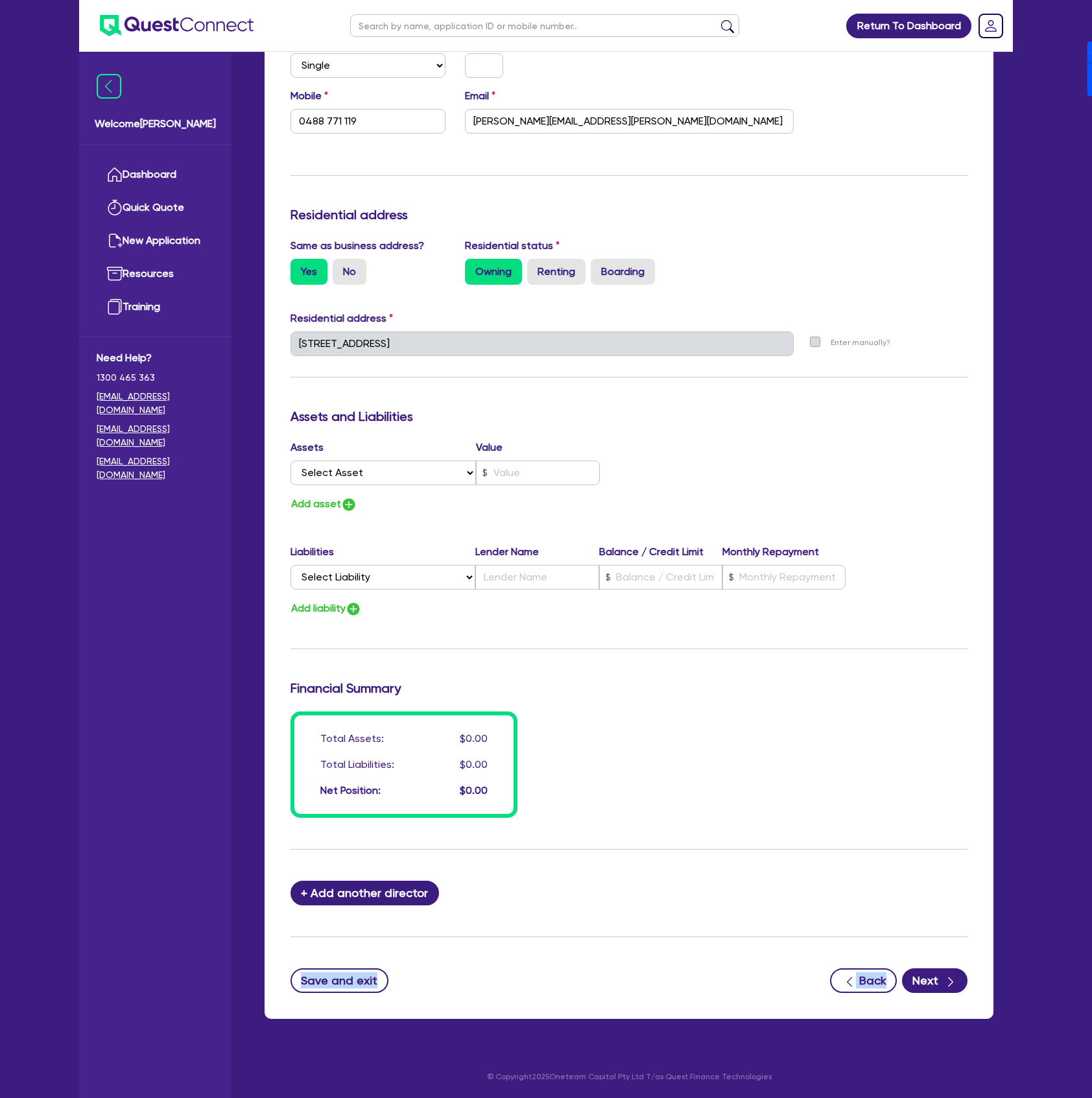
drag, startPoint x: 934, startPoint y: 949, endPoint x: 935, endPoint y: 966, distance: 17.0
click at [936, 964] on form "Update residential status for Director #1 Boarding is only acceptable when the …" at bounding box center [629, 425] width 677 height 1134
click at [935, 975] on button "Next" at bounding box center [936, 980] width 66 height 25
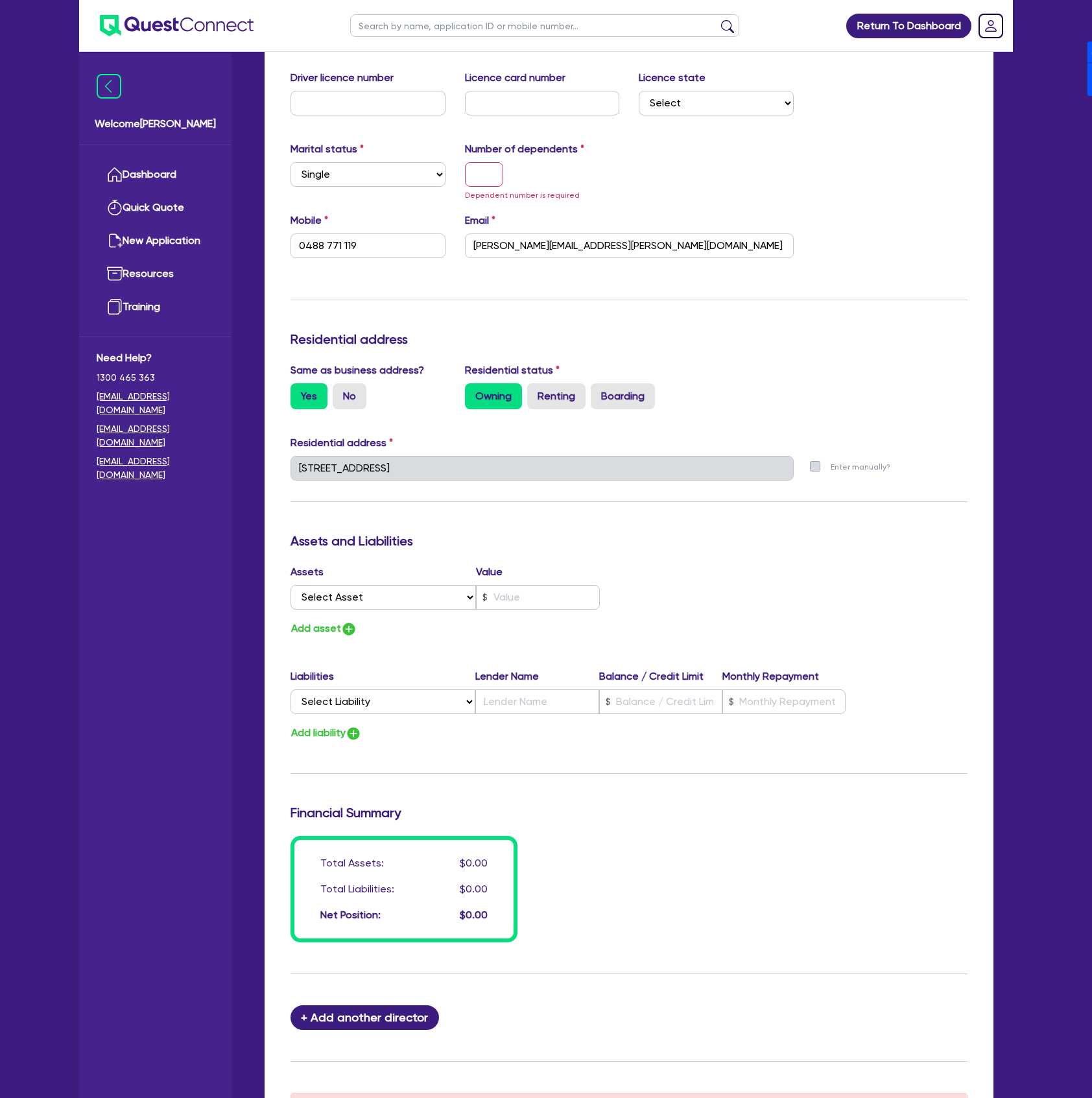
scroll to position [0, 0]
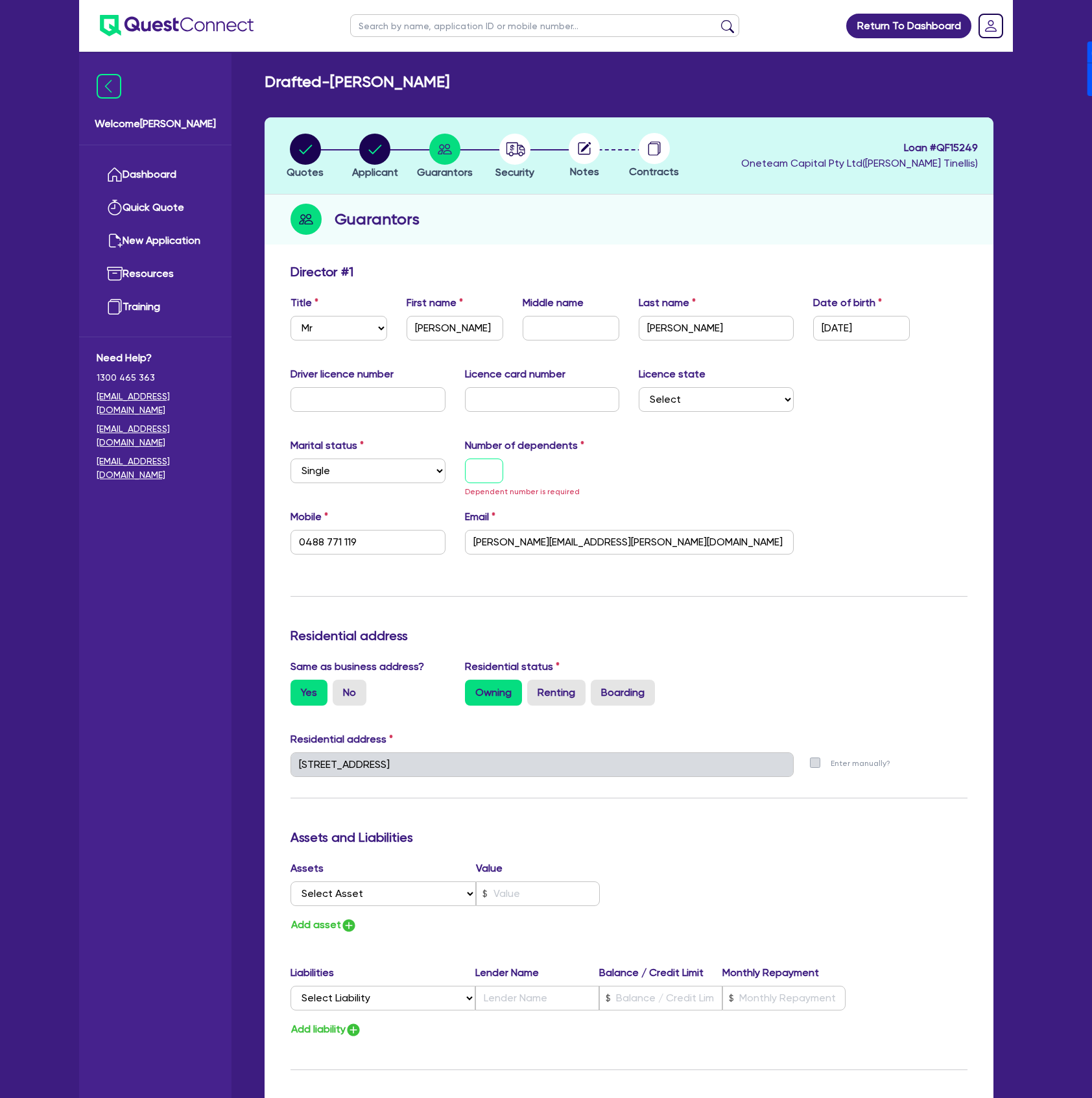
click at [495, 466] on input "text" at bounding box center [484, 470] width 38 height 25
type input "0"
type input "0488 771 119"
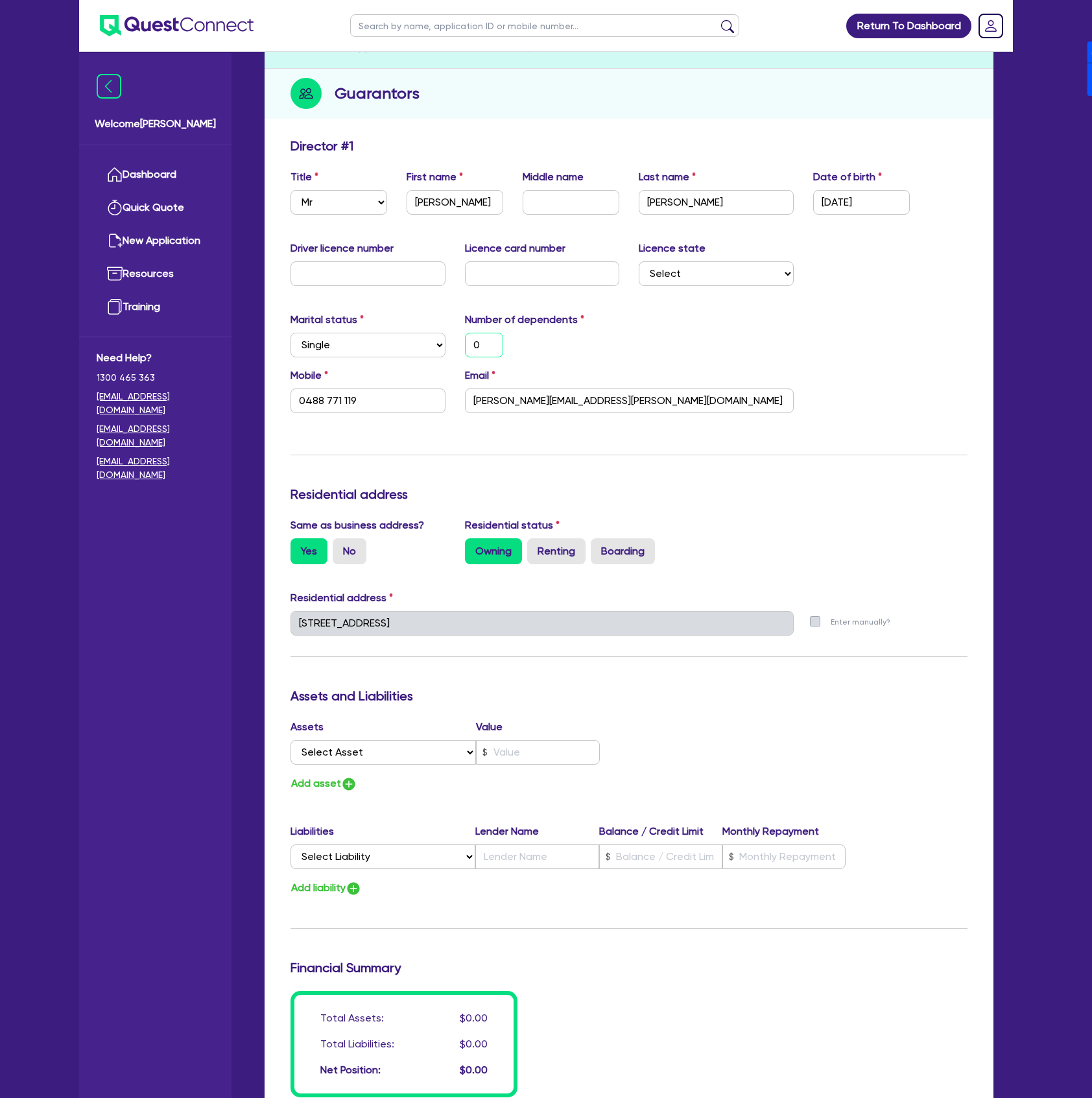
scroll to position [406, 0]
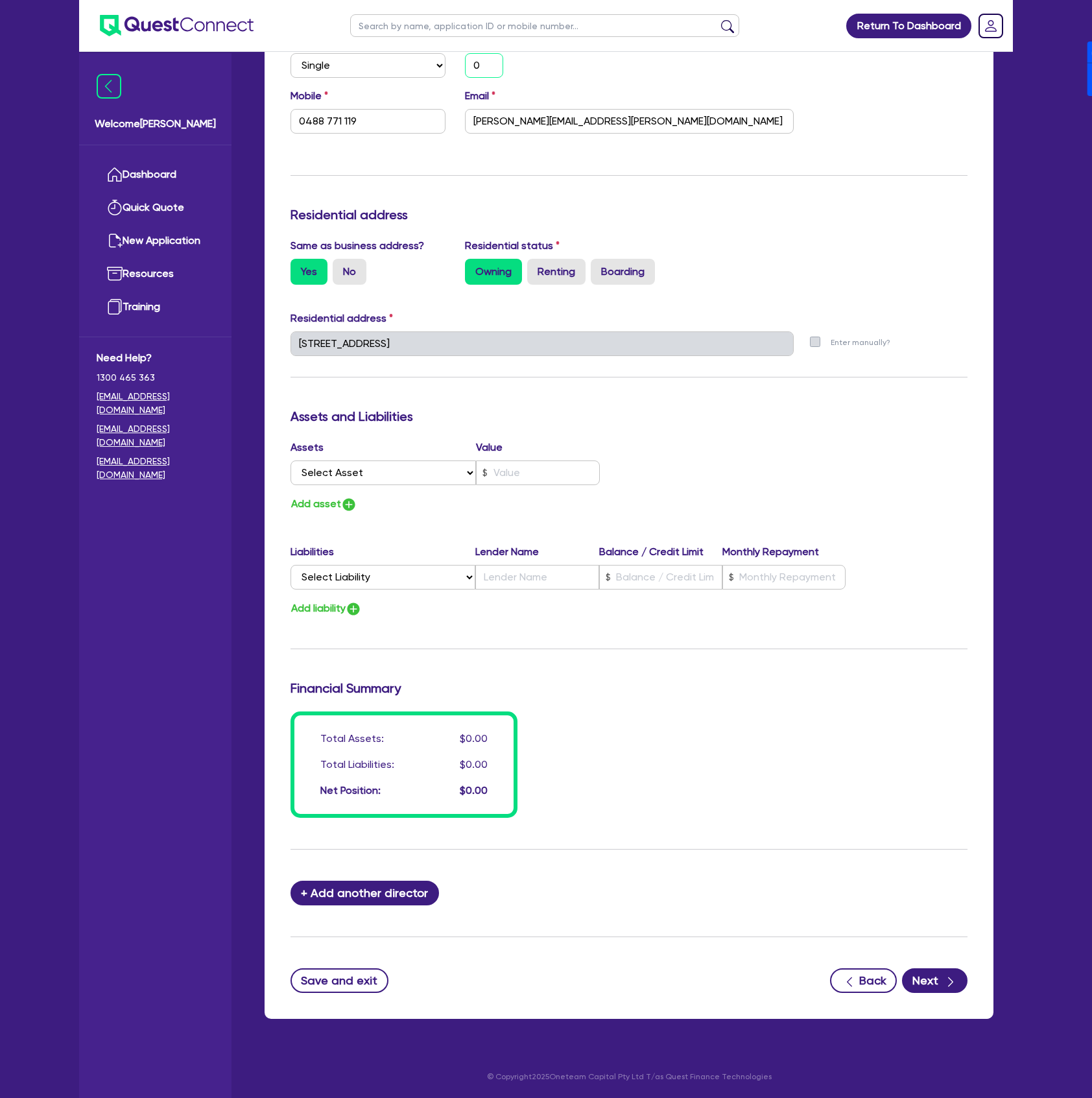
type input "0"
click at [889, 934] on form "Update residential status for Director #1 Boarding is only acceptable when the …" at bounding box center [629, 425] width 677 height 1134
click at [915, 966] on form "Update residential status for Director #1 Boarding is only acceptable when the …" at bounding box center [629, 425] width 677 height 1134
click at [926, 993] on button "Next" at bounding box center [936, 980] width 66 height 25
select select "CARS_AND_LIGHT_TRUCKS"
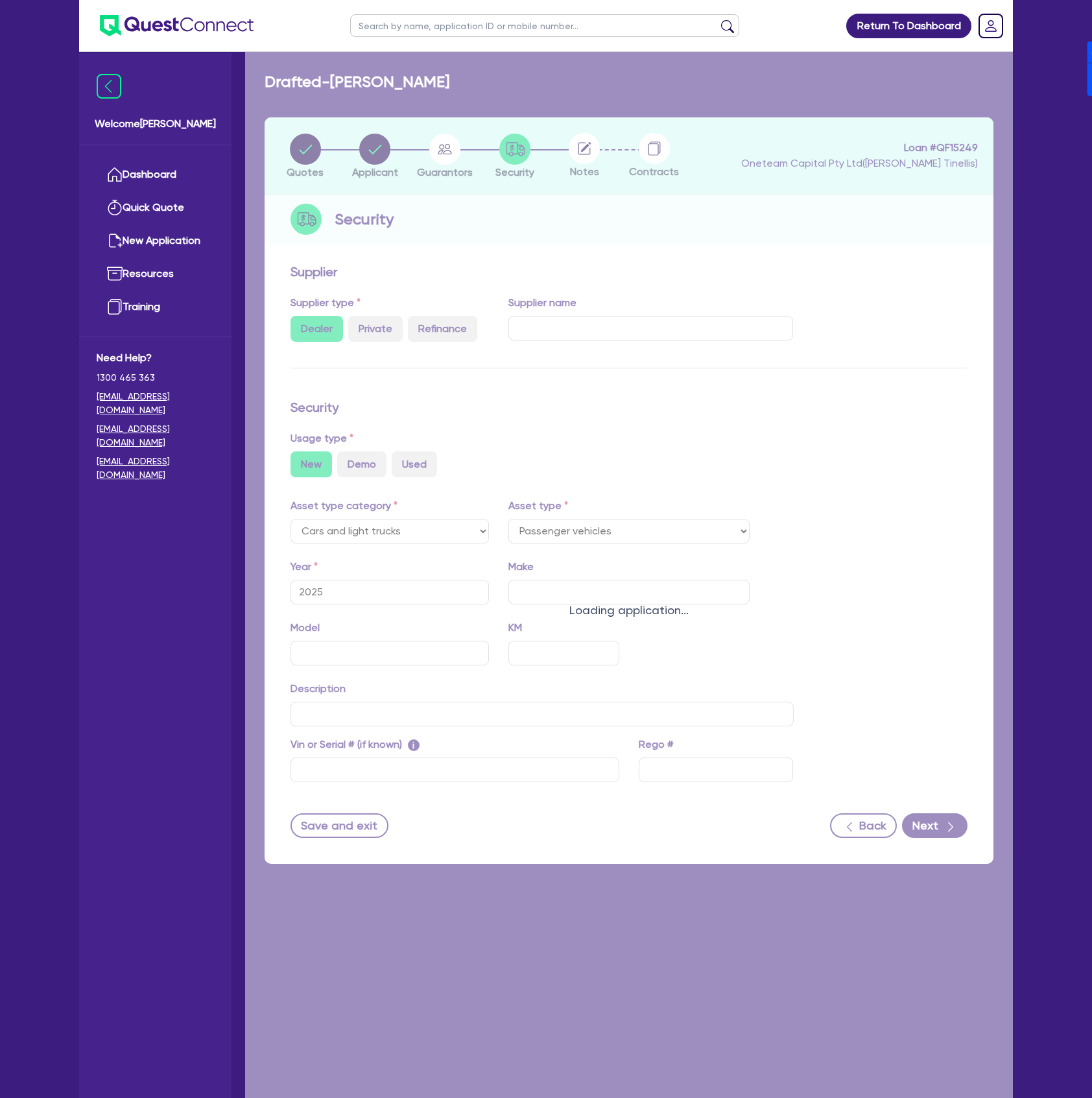
select select "PASSENGER_VEHICLES"
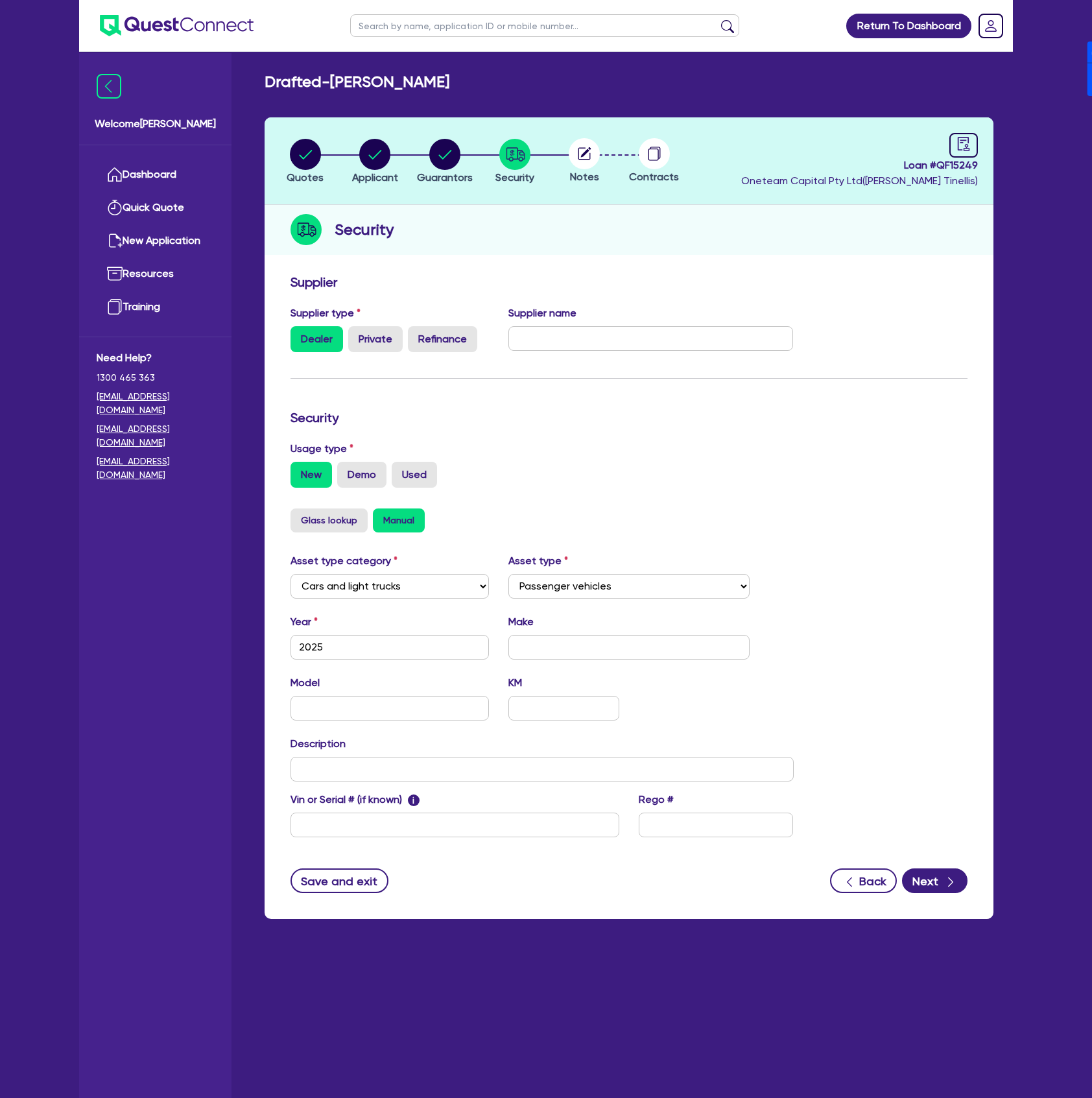
click at [740, 373] on form "Supplier Supplier type Dealer Private Refinance Supplier name Security Usage ty…" at bounding box center [629, 584] width 677 height 619
click at [954, 883] on icon "button" at bounding box center [950, 882] width 13 height 13
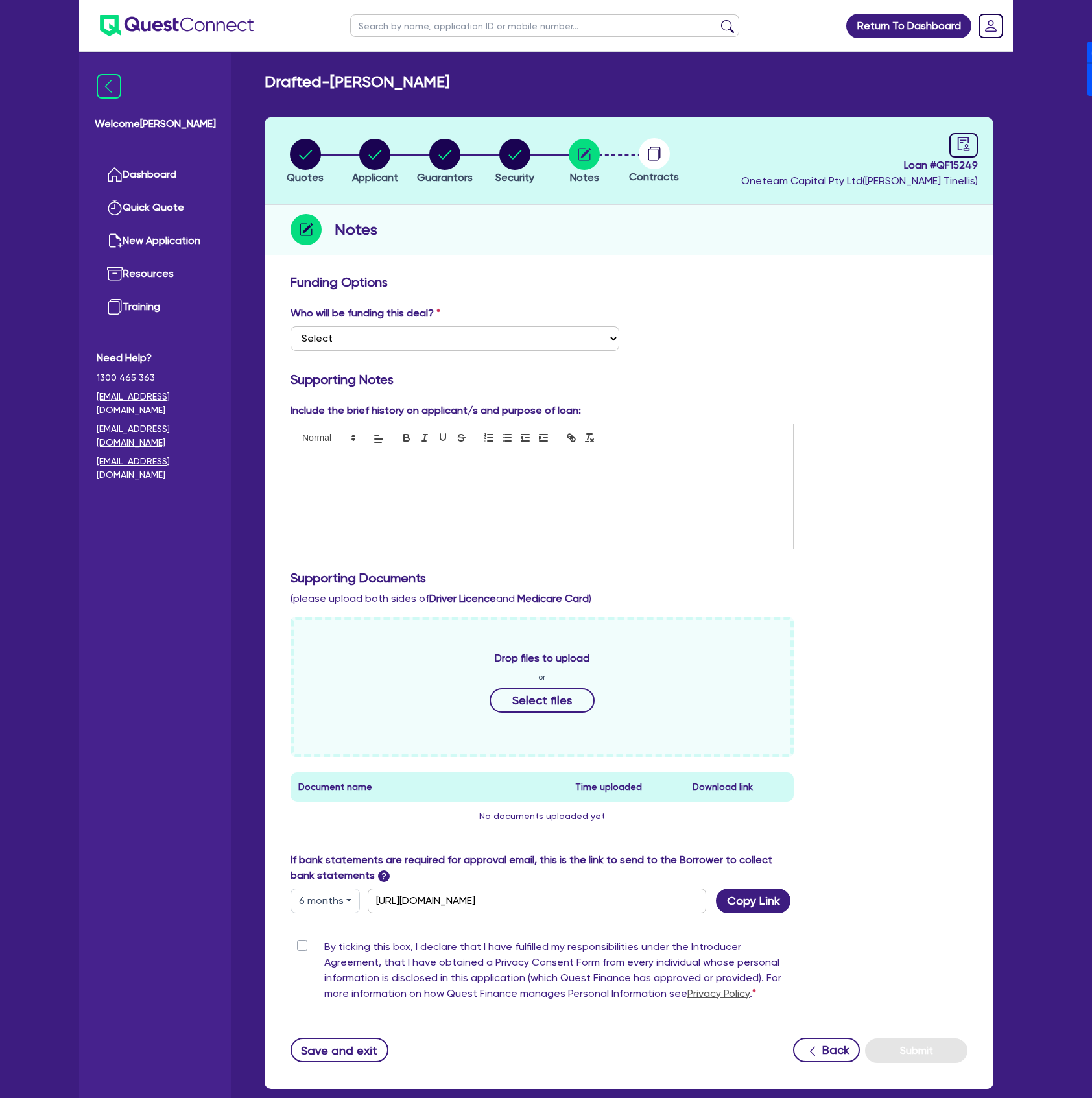
click at [335, 907] on button "6 months" at bounding box center [325, 901] width 69 height 25
click at [902, 767] on div "Drop files to upload or Select files Document name Time uploaded Download link …" at bounding box center [629, 734] width 697 height 235
click at [431, 338] on select "Select I want Quest to fund 100% I will fund 100% I will co-fund with Quest Oth…" at bounding box center [455, 338] width 329 height 25
select select "Other"
click at [291, 326] on select "Select I want Quest to fund 100% I will fund 100% I will co-fund with Quest Oth…" at bounding box center [455, 338] width 329 height 25
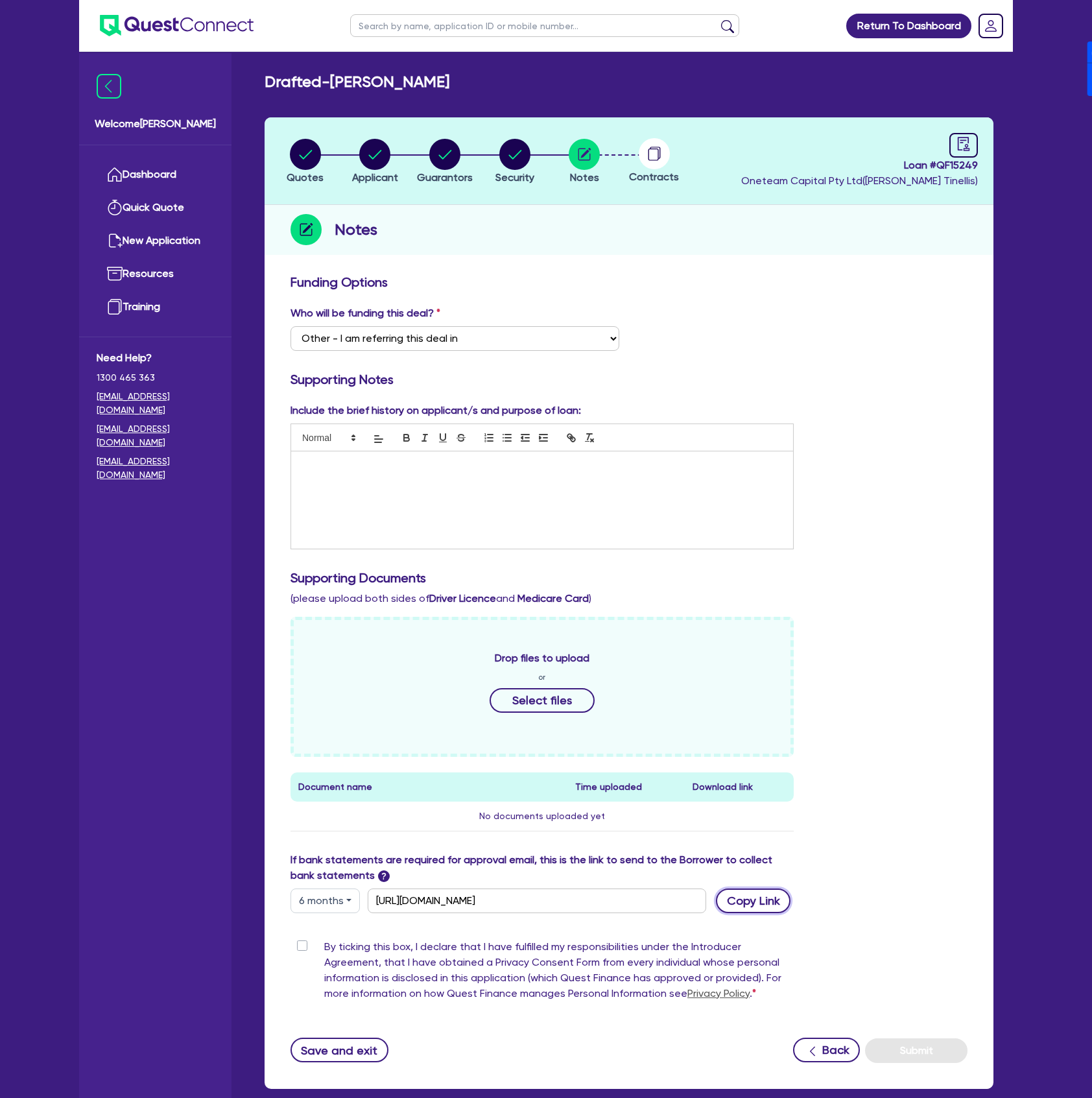
click at [759, 903] on button "Copy Link" at bounding box center [753, 901] width 74 height 25
click at [324, 948] on label "By ticking this box, I declare that I have fulfilled my responsibilities under …" at bounding box center [559, 973] width 469 height 67
click at [301, 948] on input "By ticking this box, I declare that I have fulfilled my responsibilities under …" at bounding box center [296, 945] width 10 height 12
checkbox input "true"
